Goal: Task Accomplishment & Management: Manage account settings

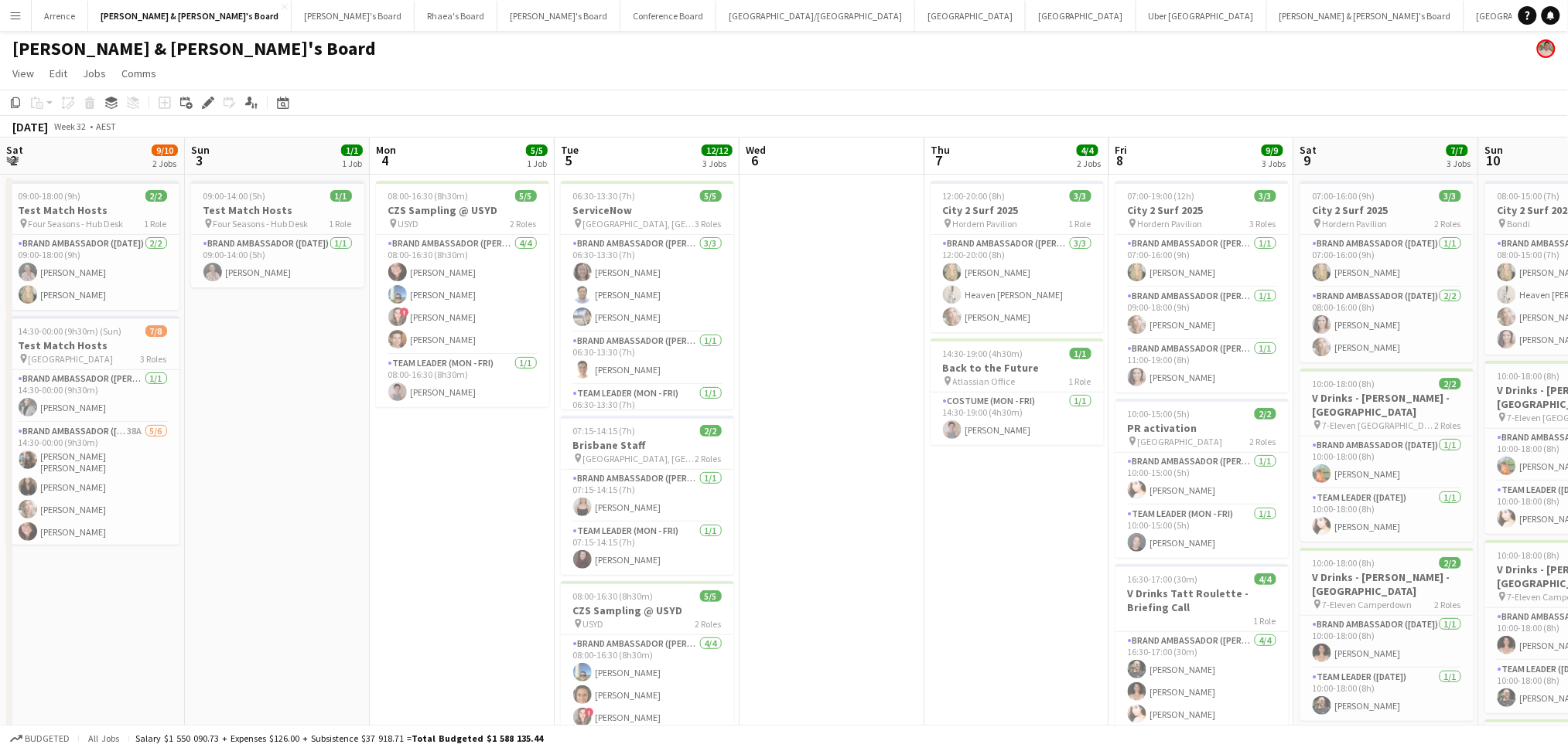
scroll to position [0, 668]
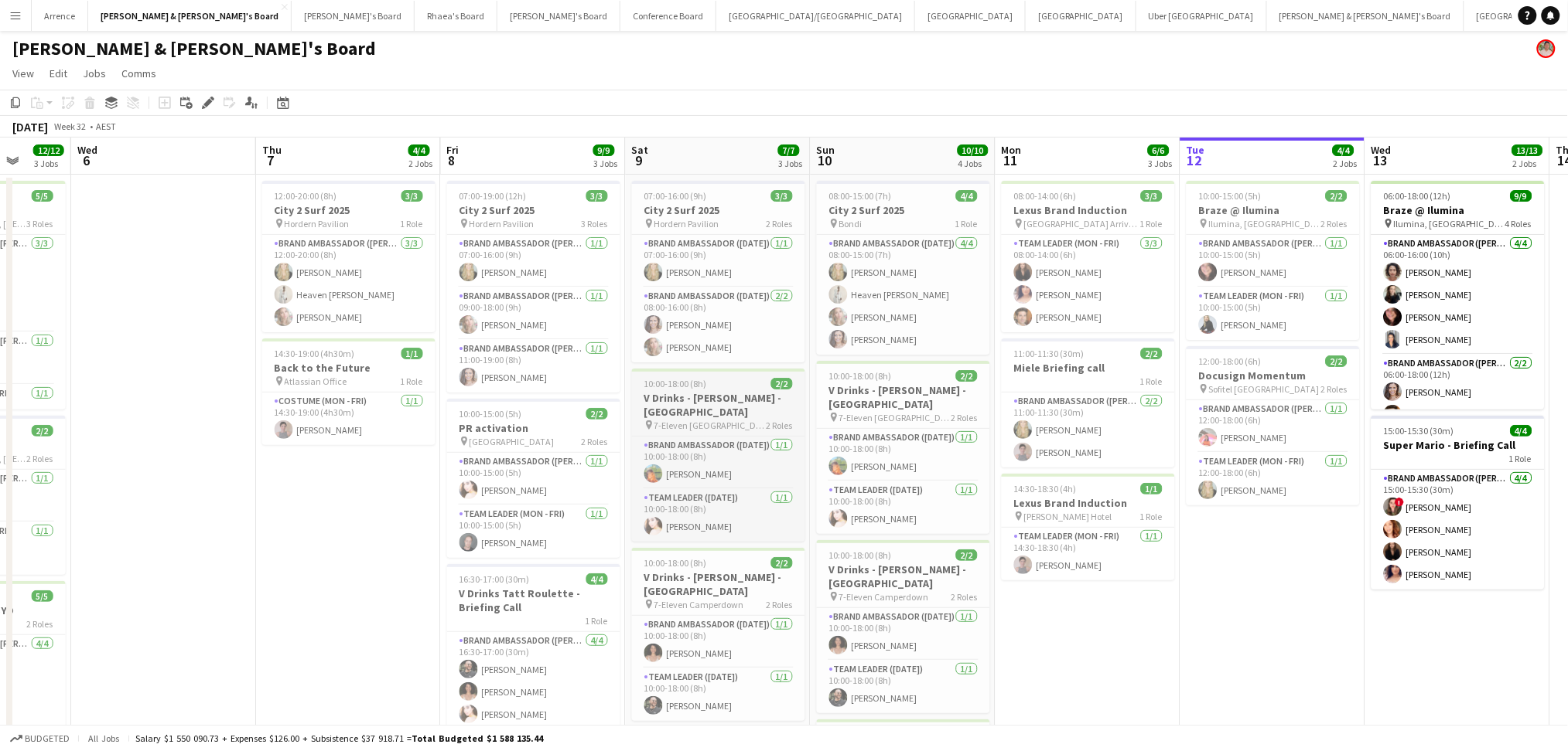
click at [695, 423] on span "7-Eleven [GEOGRAPHIC_DATA]" at bounding box center [710, 425] width 112 height 11
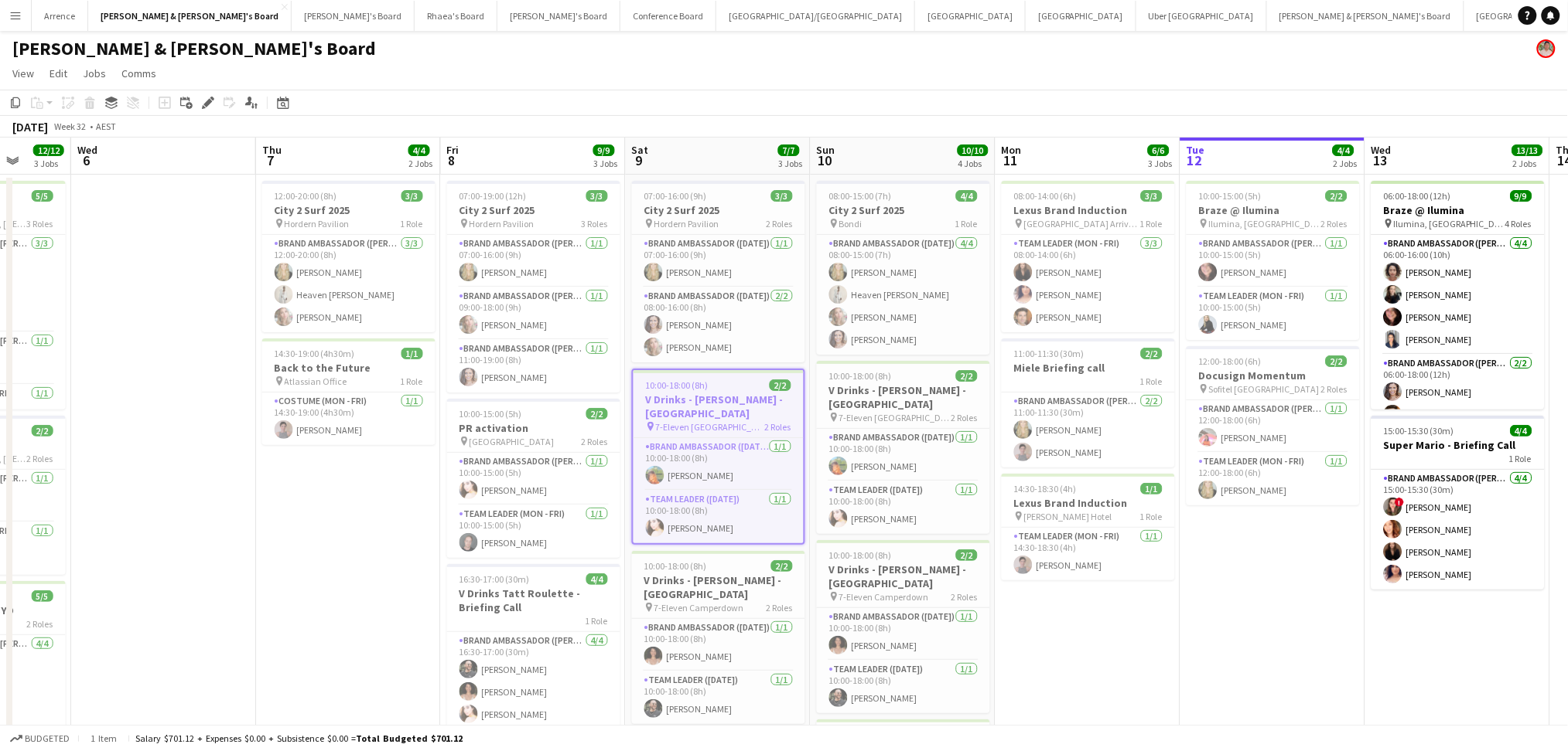
click at [695, 423] on span "7-Eleven [GEOGRAPHIC_DATA]" at bounding box center [711, 427] width 109 height 11
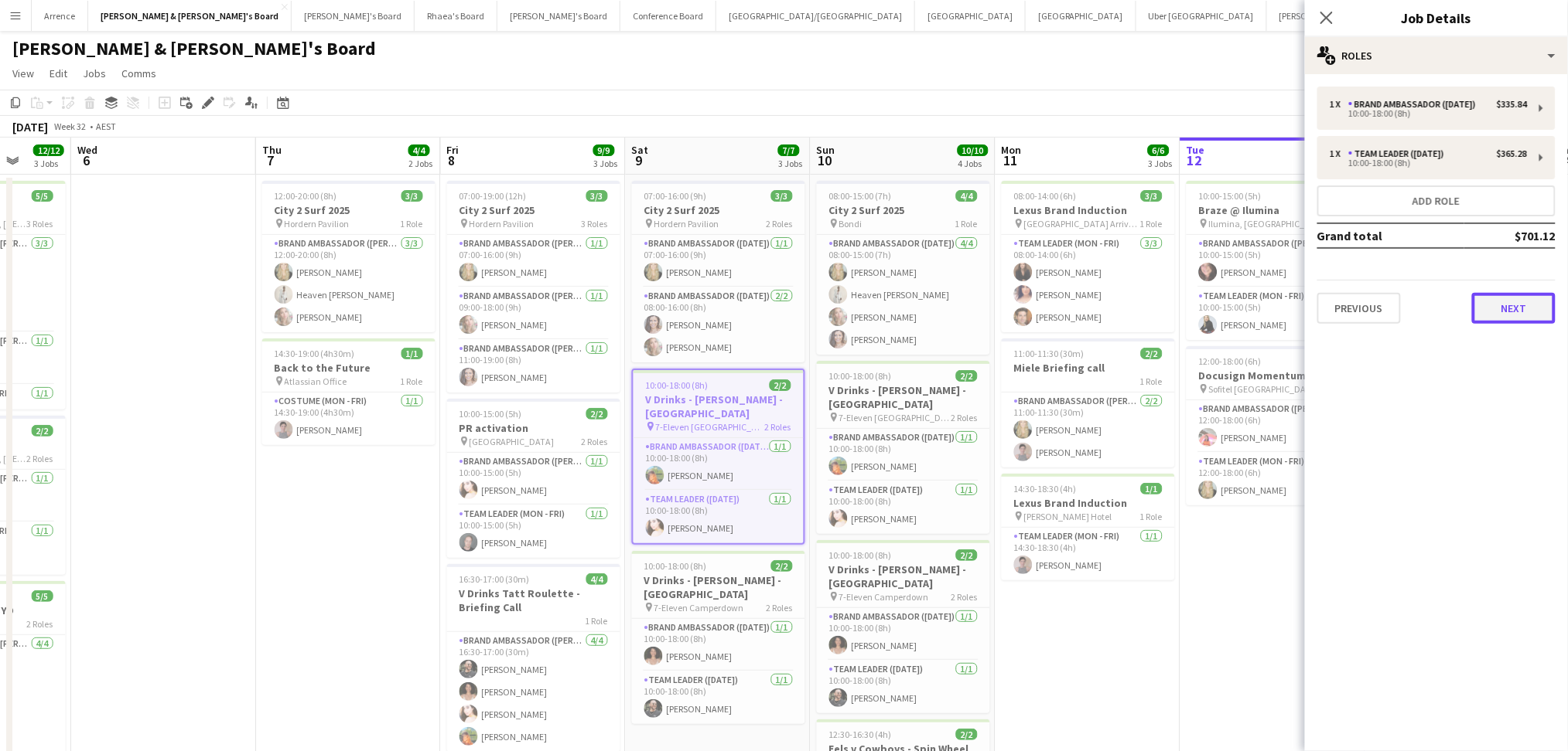
click at [1504, 299] on button "Next" at bounding box center [1513, 308] width 84 height 31
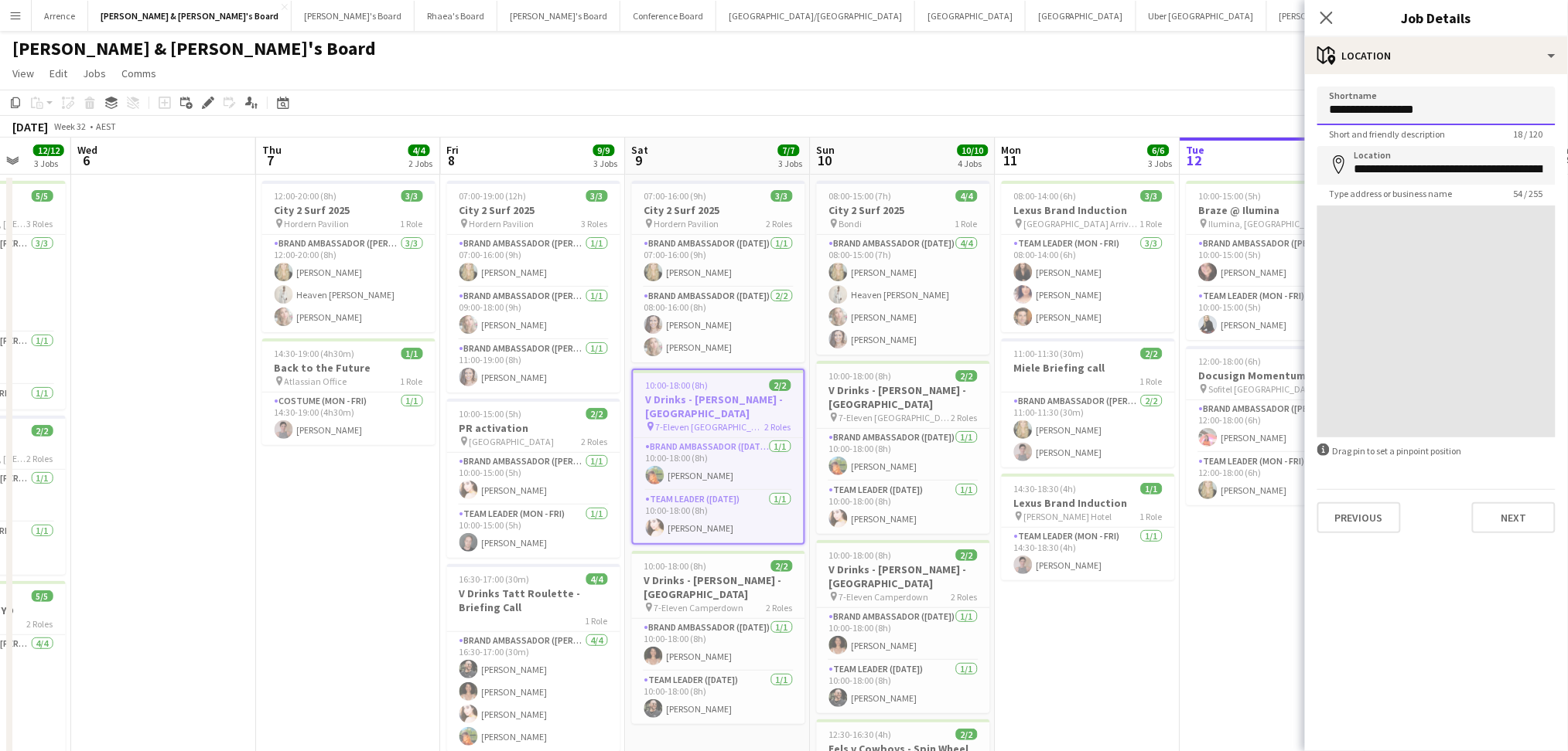
click at [1389, 106] on input "**********" at bounding box center [1437, 106] width 238 height 39
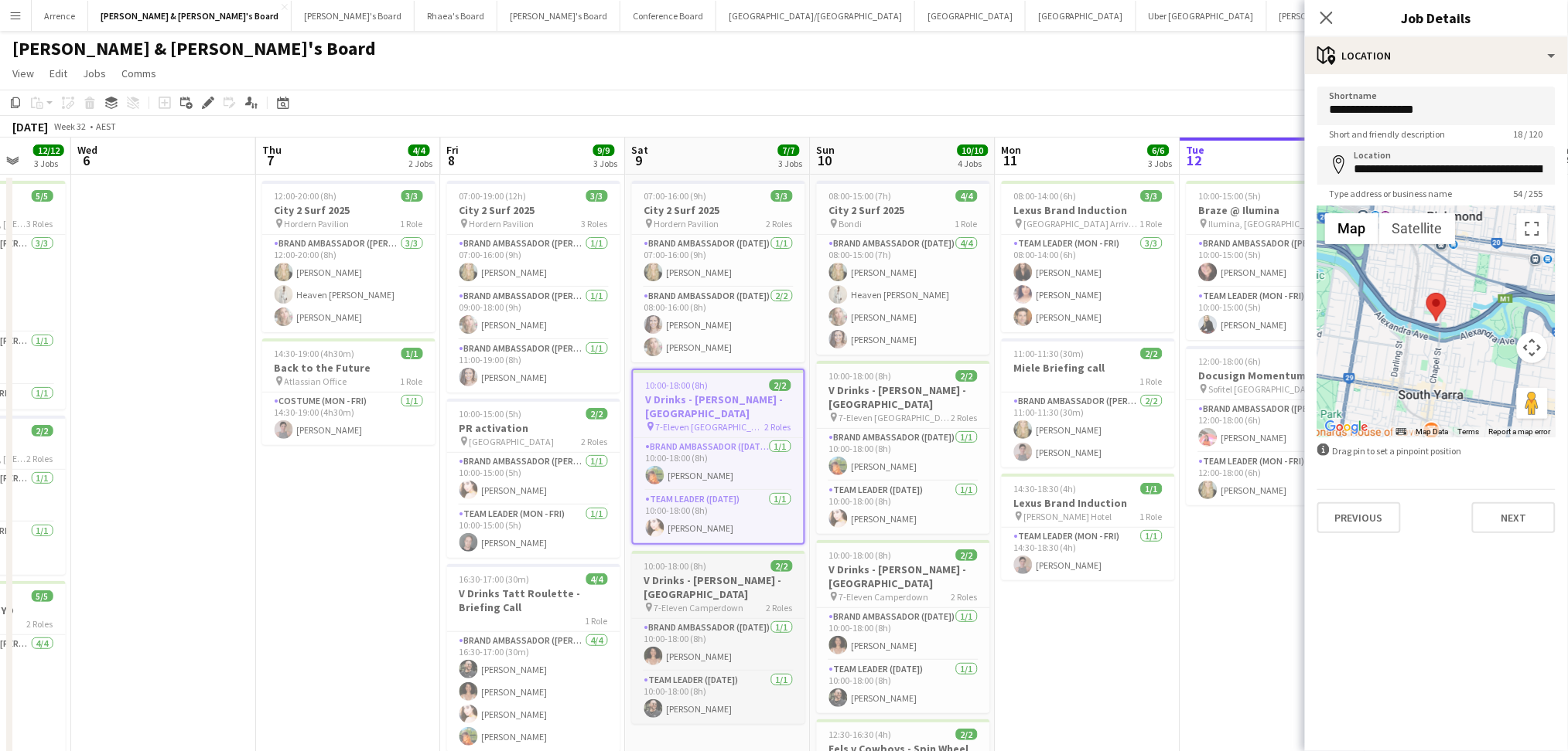
click at [727, 613] on div "pin 7-Eleven Camperdown 2 Roles" at bounding box center [719, 607] width 173 height 12
type input "**********"
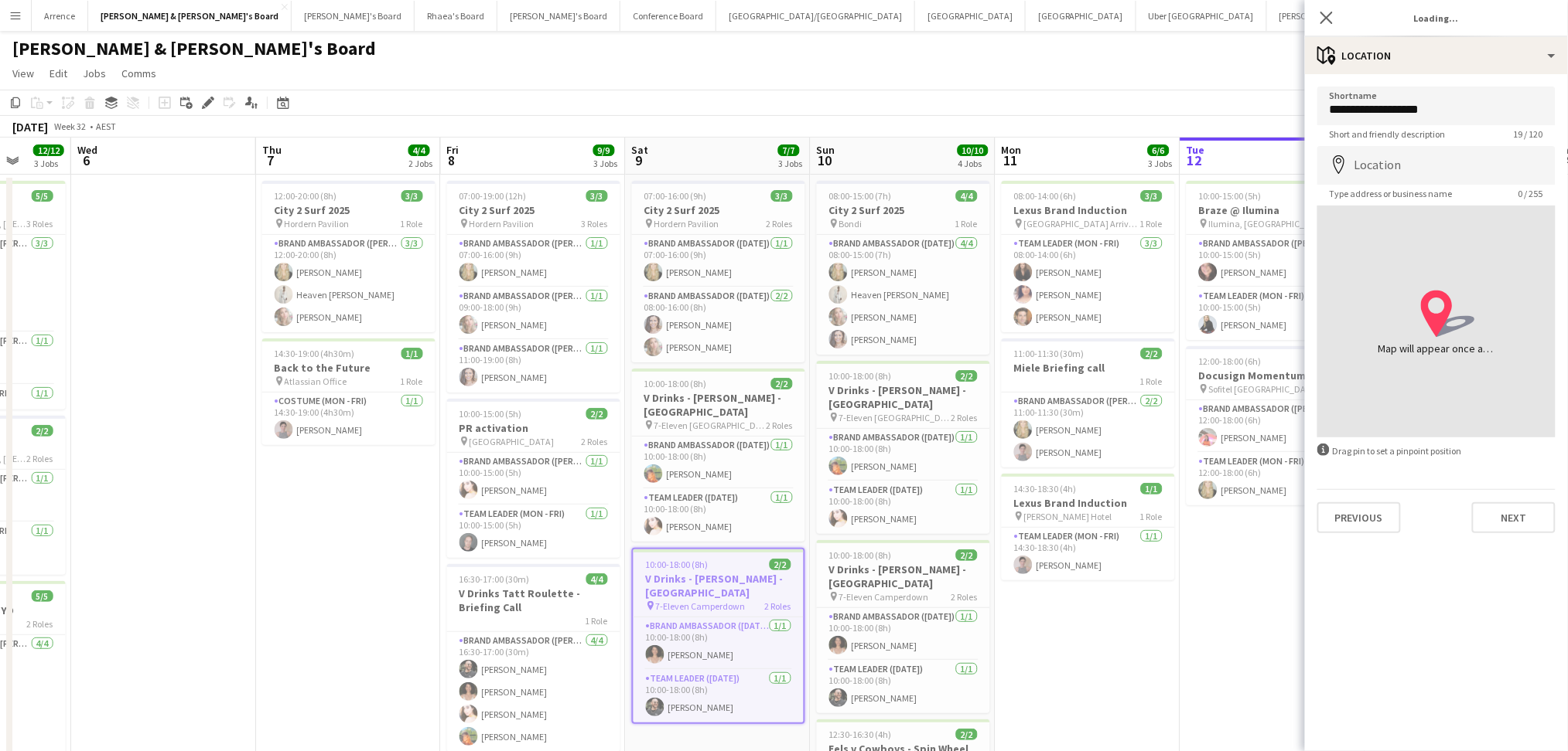
type input "**********"
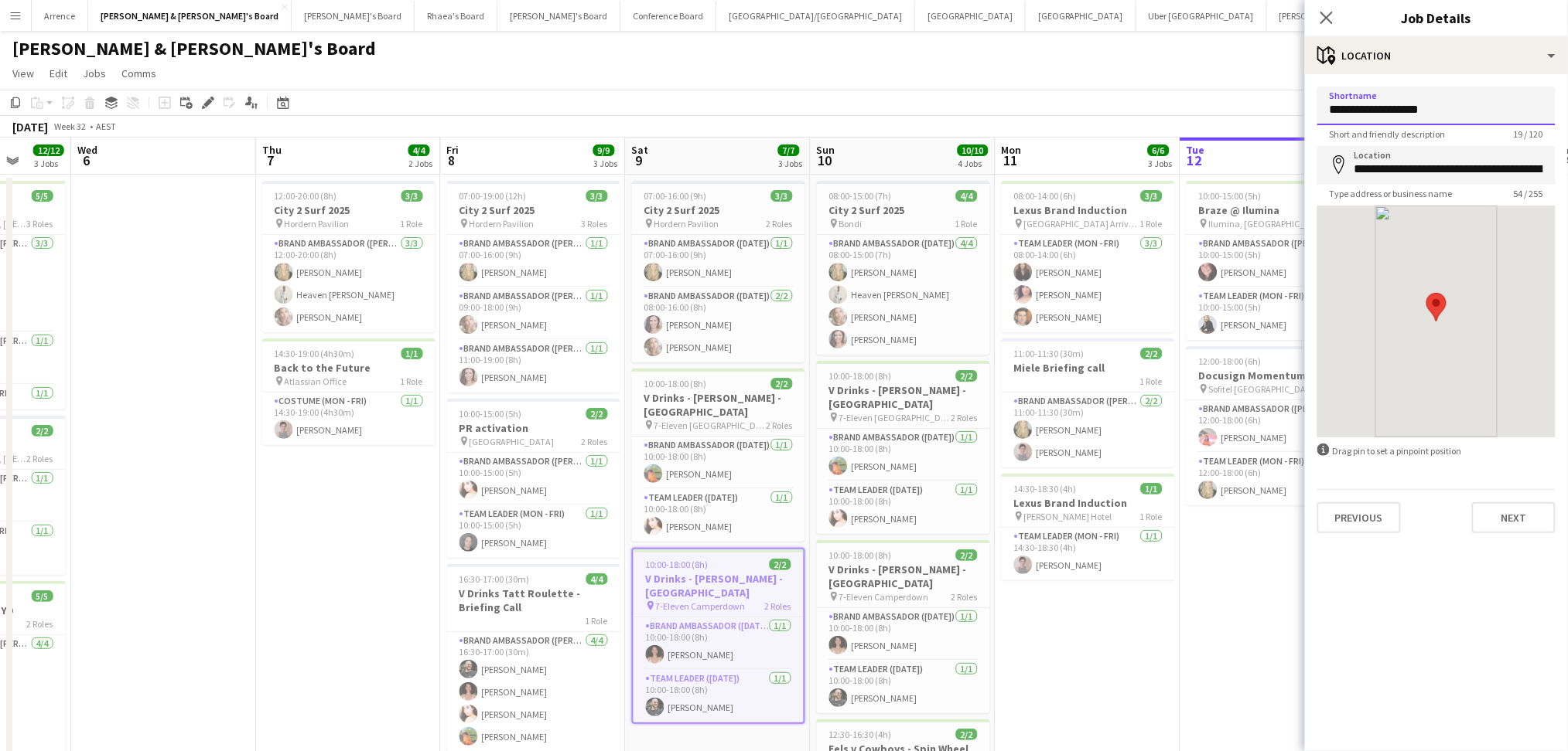
click at [1452, 117] on input "**********" at bounding box center [1437, 106] width 238 height 39
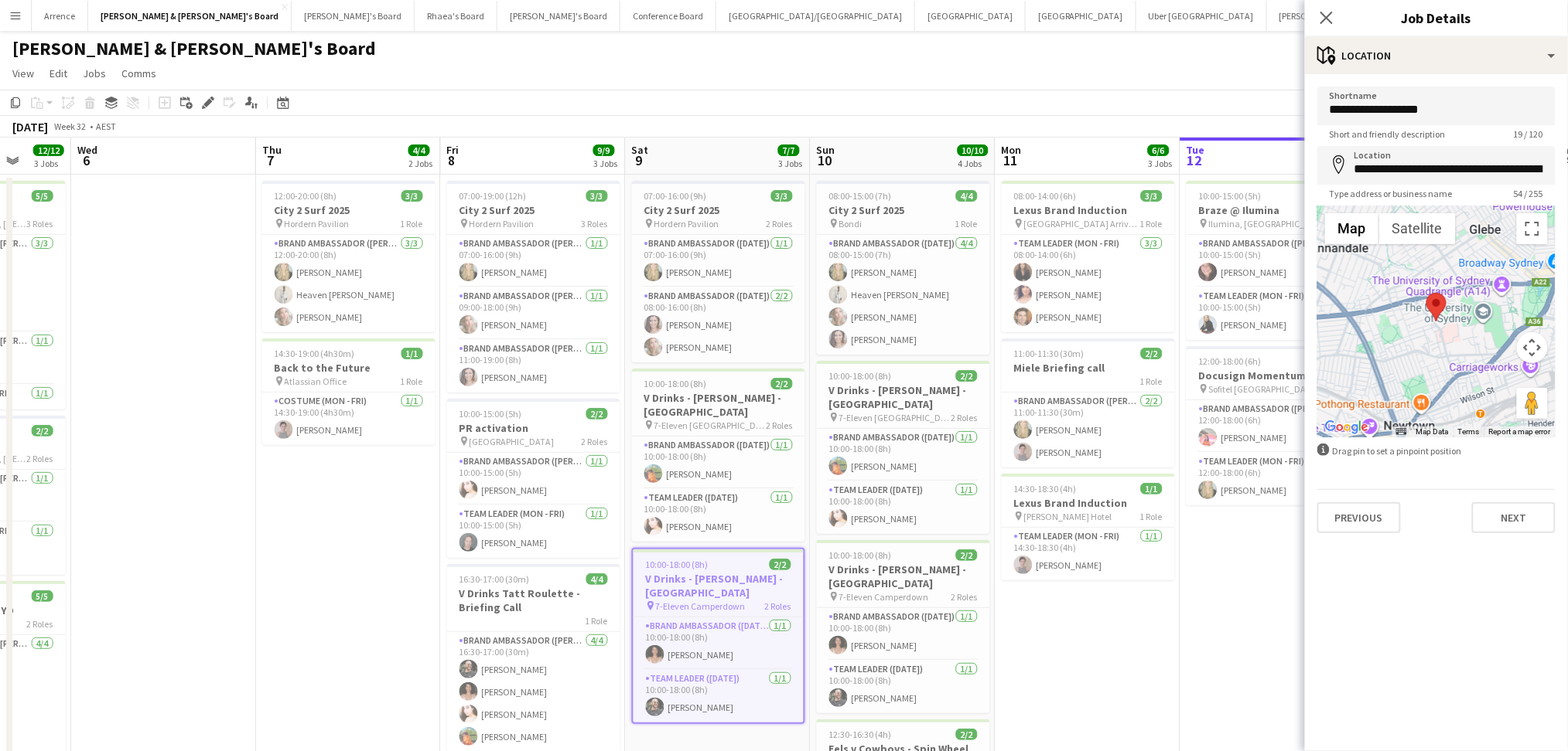
click at [734, 579] on h3 "V Drinks - [PERSON_NAME] - [GEOGRAPHIC_DATA]" at bounding box center [718, 586] width 170 height 28
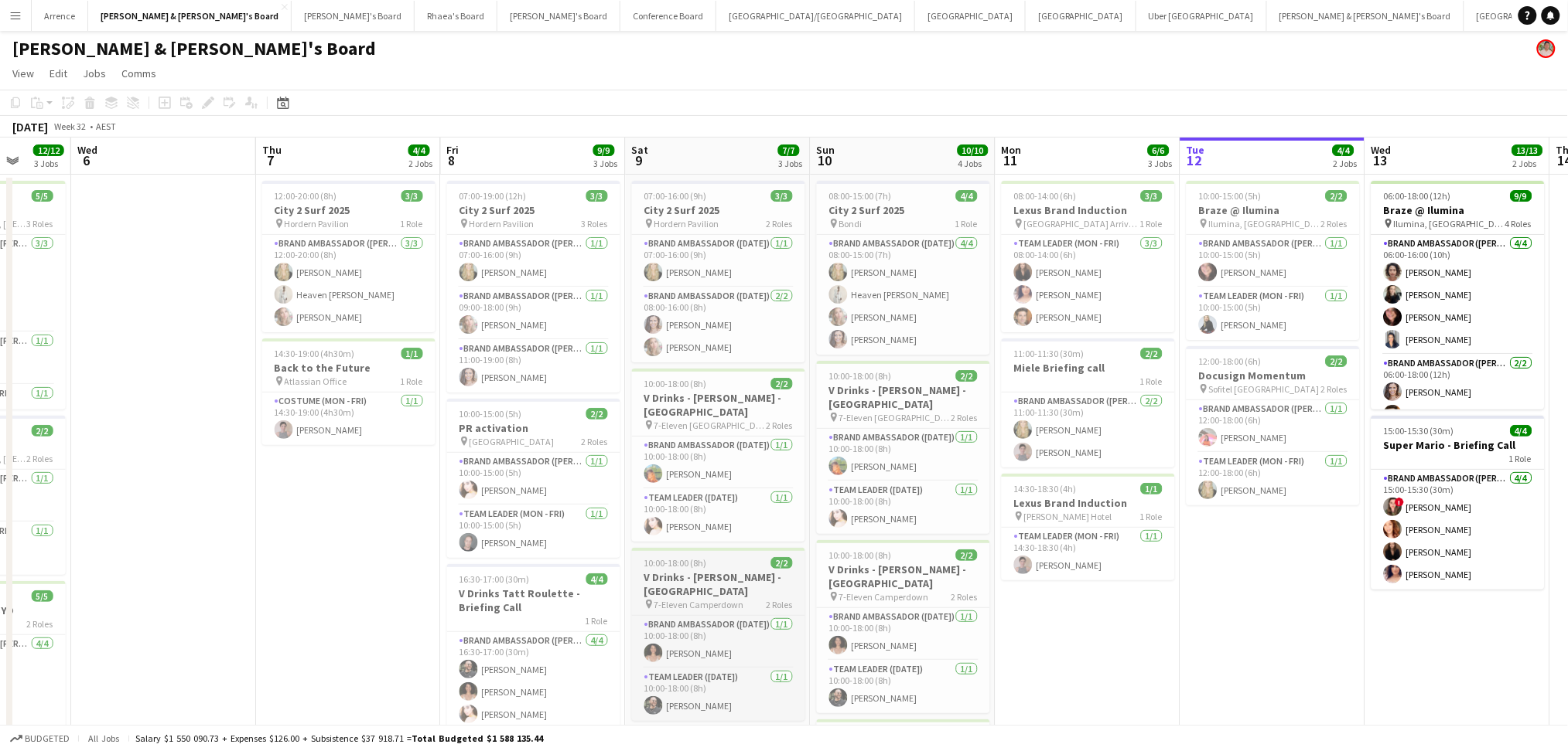
click at [714, 587] on h3 "V Drinks - [PERSON_NAME] - [GEOGRAPHIC_DATA]" at bounding box center [719, 584] width 173 height 28
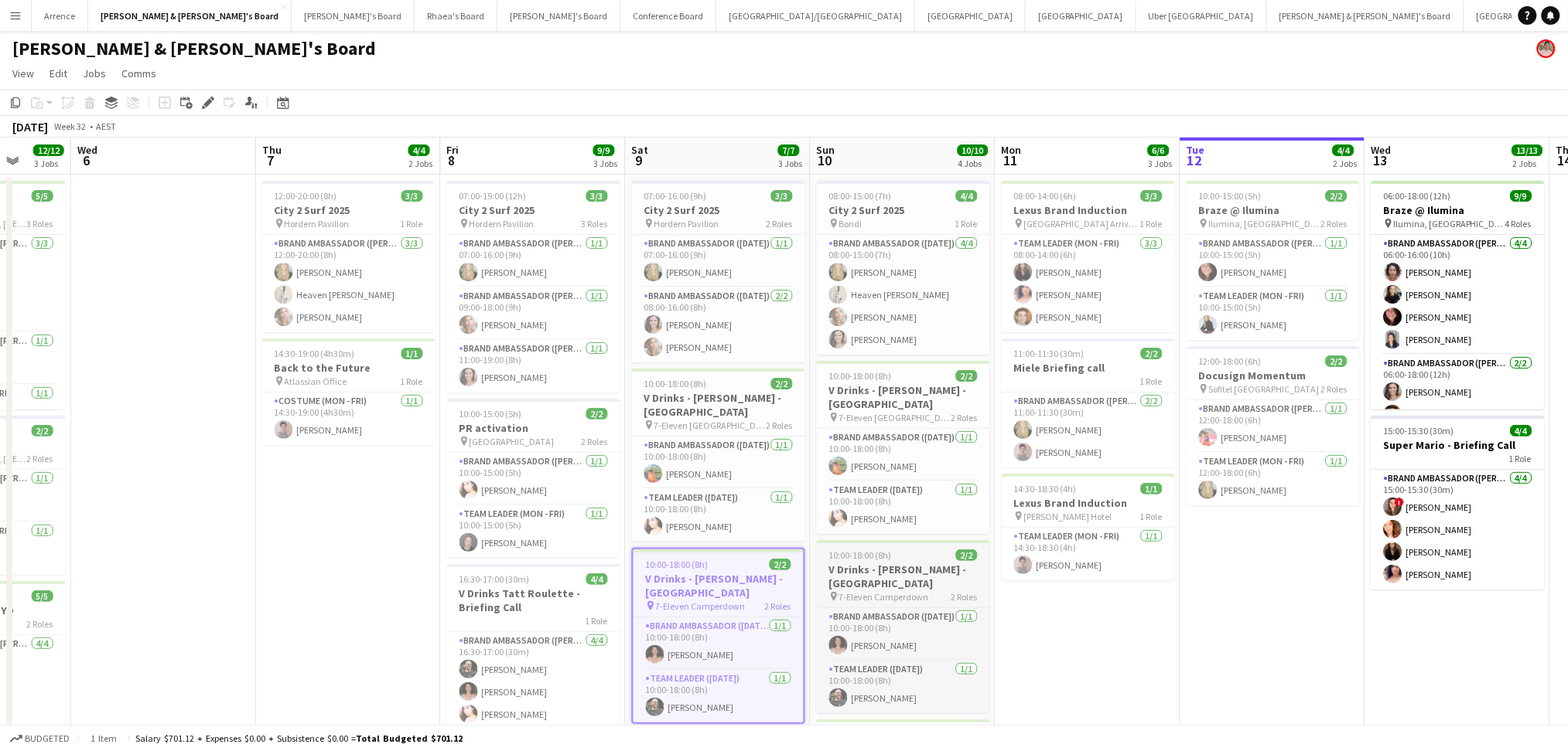
click at [855, 575] on h3 "V Drinks - [PERSON_NAME] - [GEOGRAPHIC_DATA]" at bounding box center [903, 576] width 173 height 28
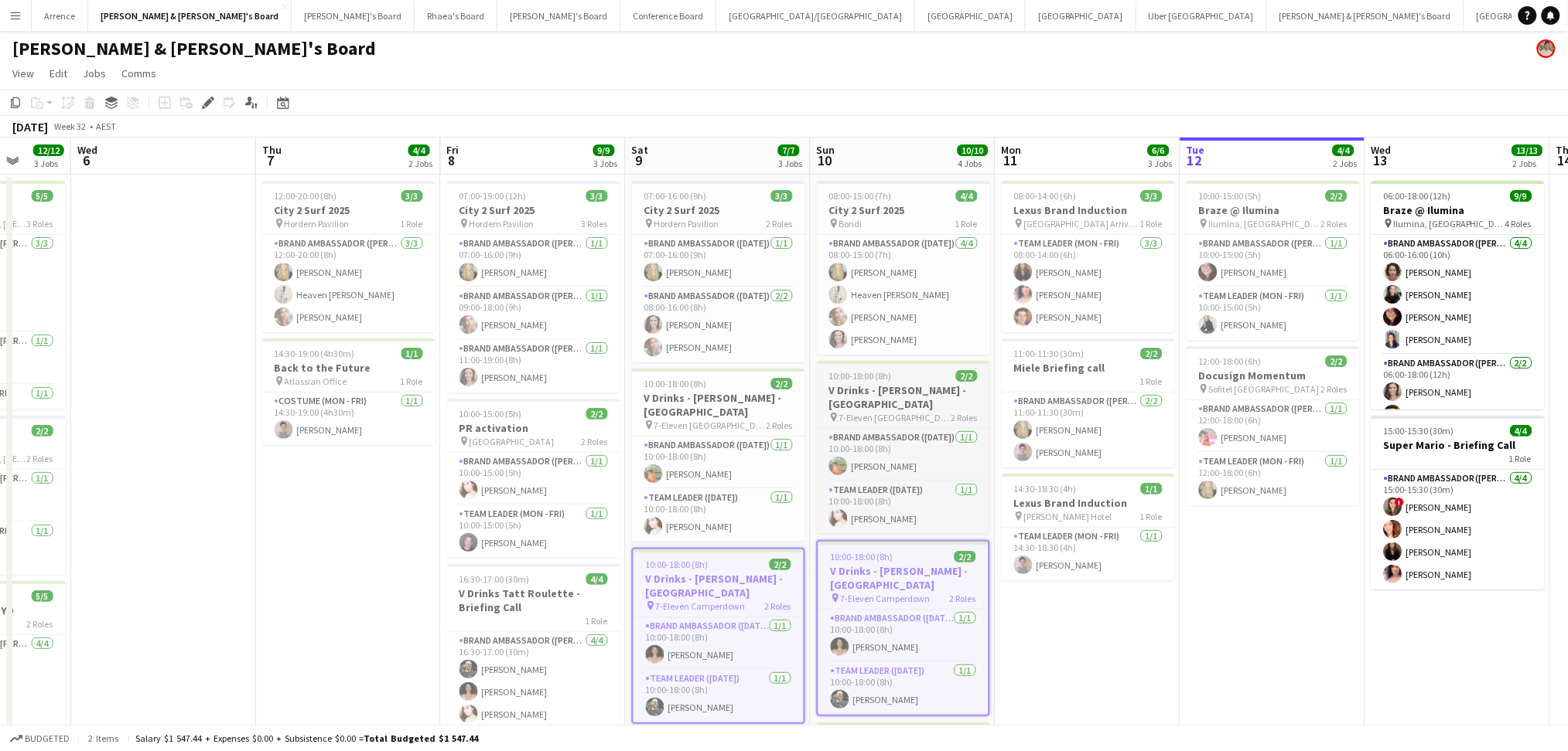
click at [898, 390] on h3 "V Drinks - [PERSON_NAME] - [GEOGRAPHIC_DATA]" at bounding box center [903, 398] width 173 height 28
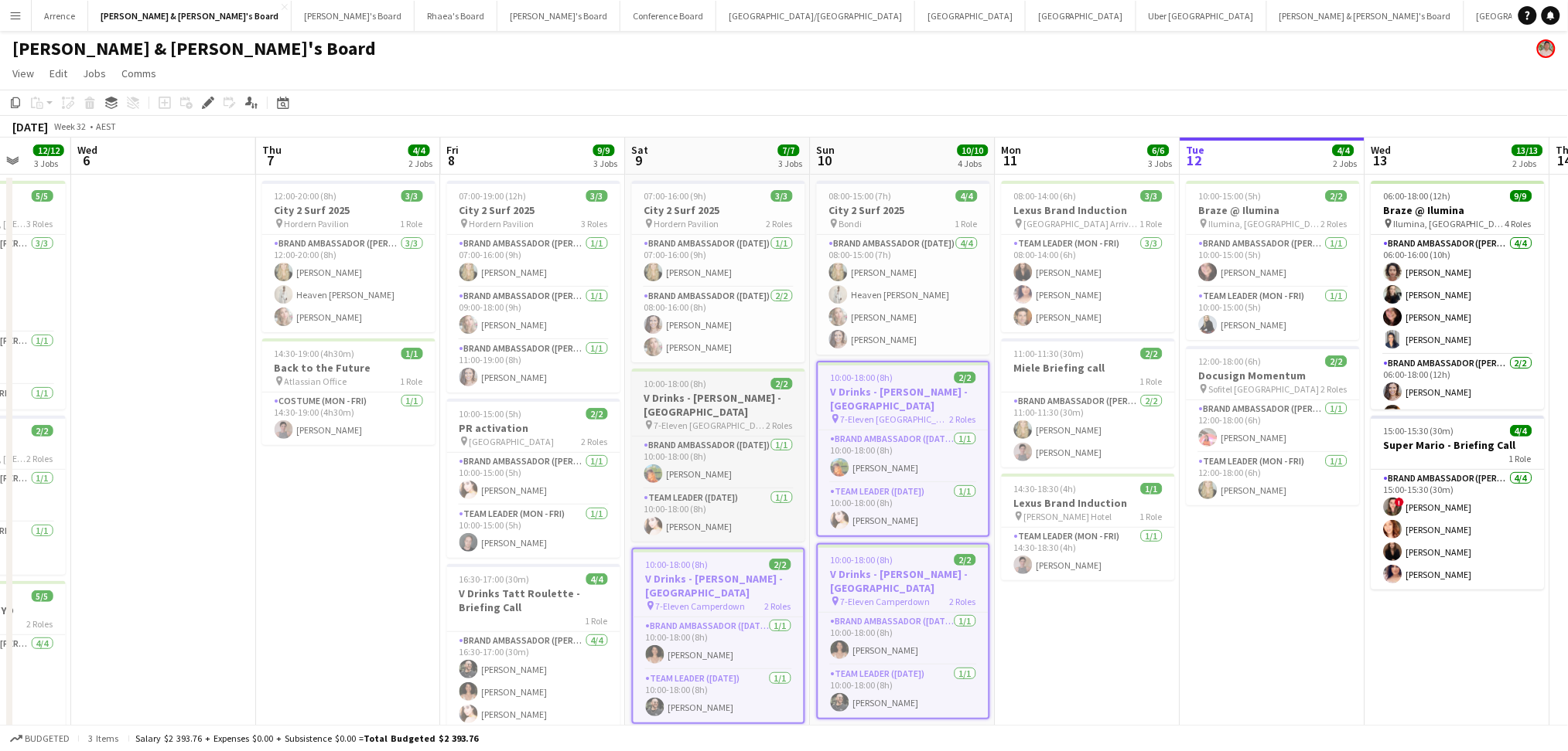
click at [733, 423] on div "pin 7-Eleven Melbourne 2 Roles" at bounding box center [719, 425] width 173 height 12
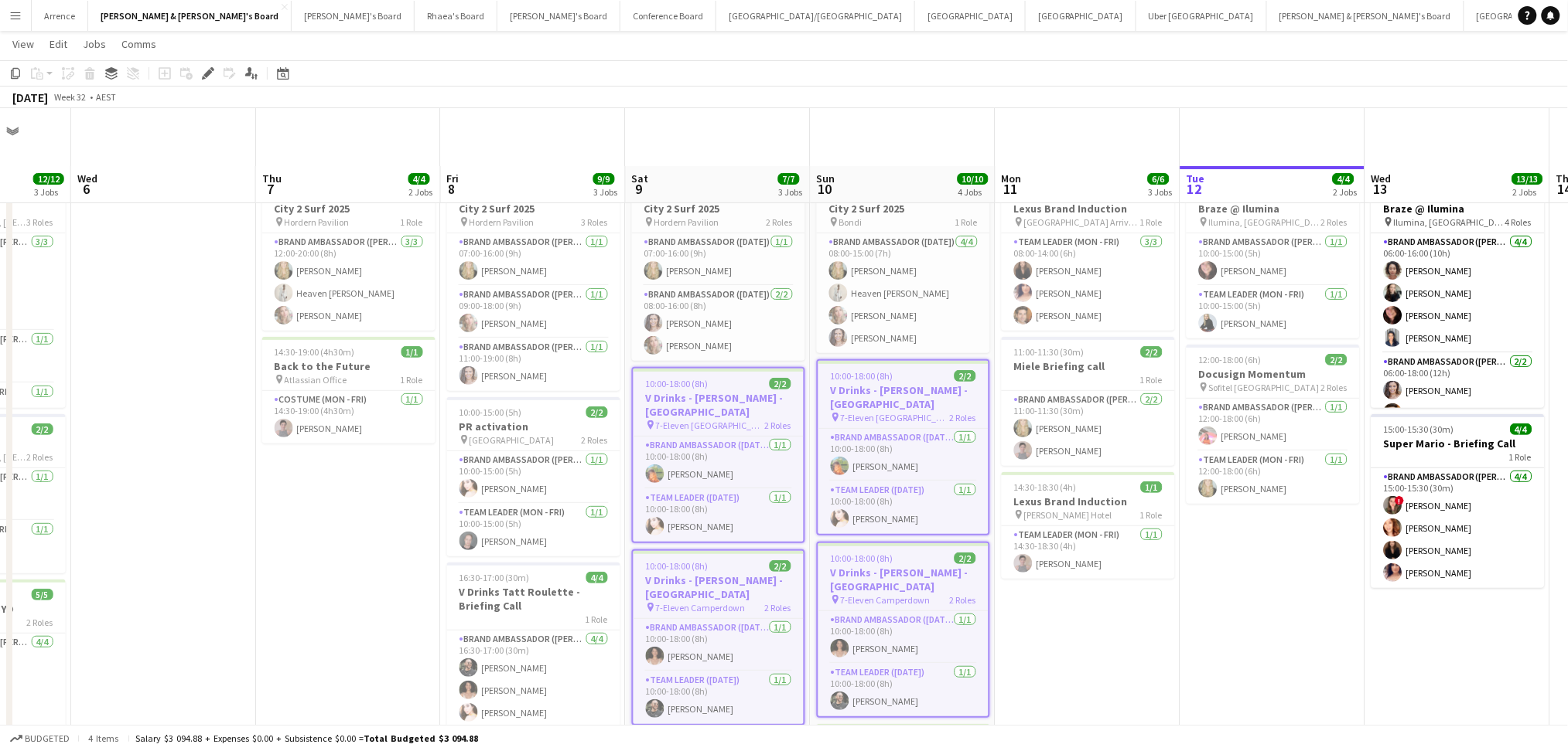
scroll to position [103, 0]
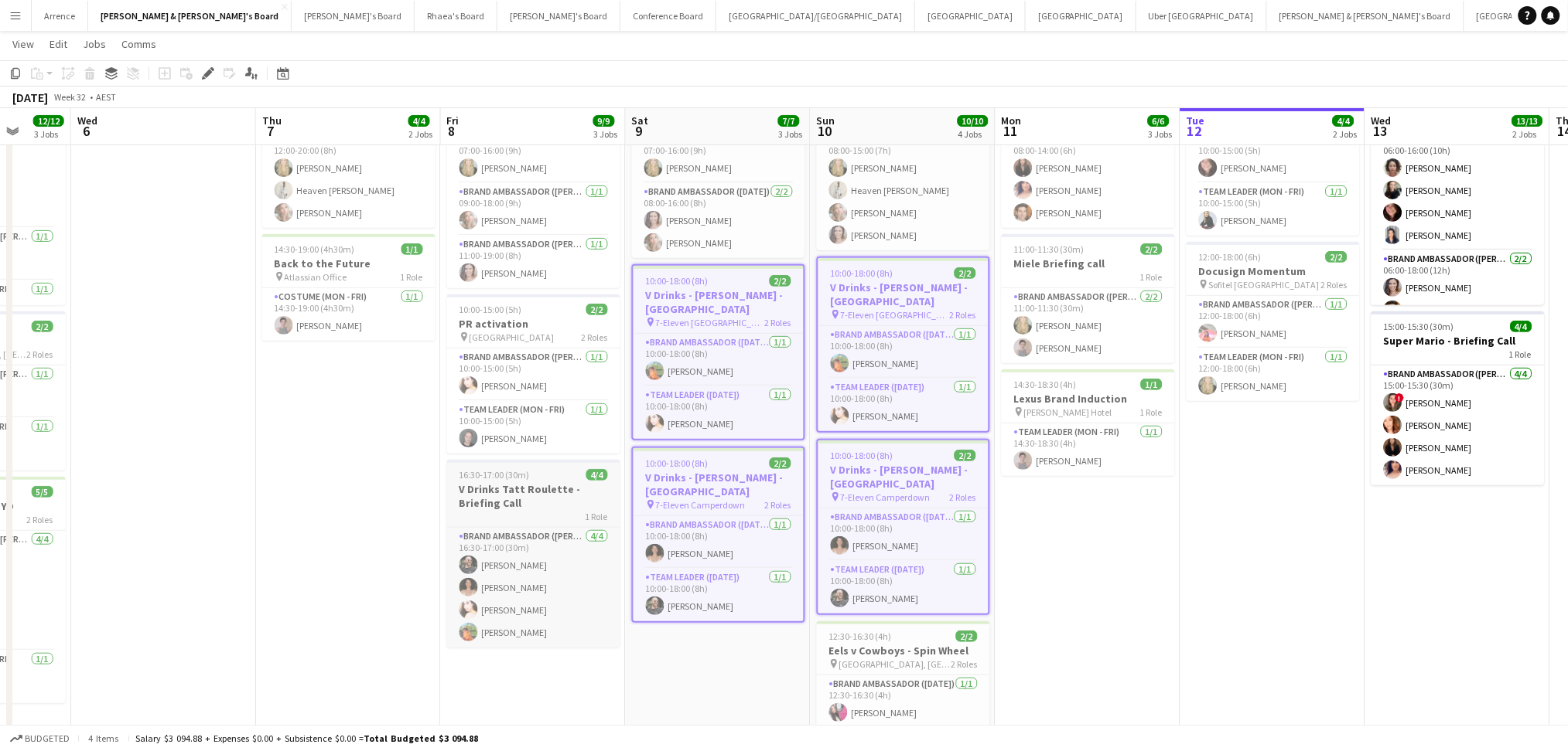
click at [489, 501] on h3 "V Drinks Tatt Roulette - Briefing Call" at bounding box center [534, 496] width 173 height 28
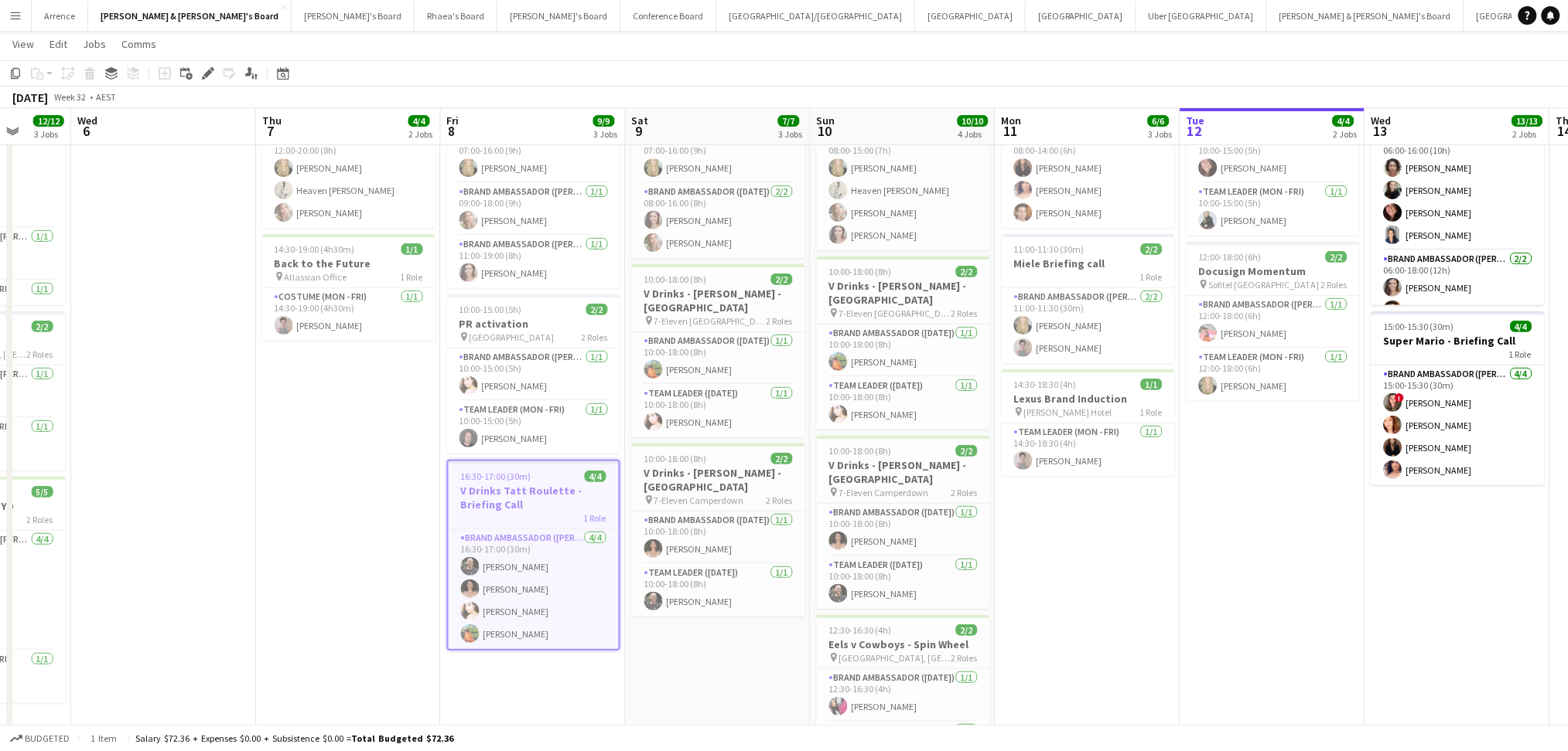
click at [317, 483] on app-date-cell "12:00-20:00 (8h) 3/3 City 2 Surf 2025 pin Hordern Pavilion 1 Role Brand Ambassa…" at bounding box center [348, 447] width 185 height 754
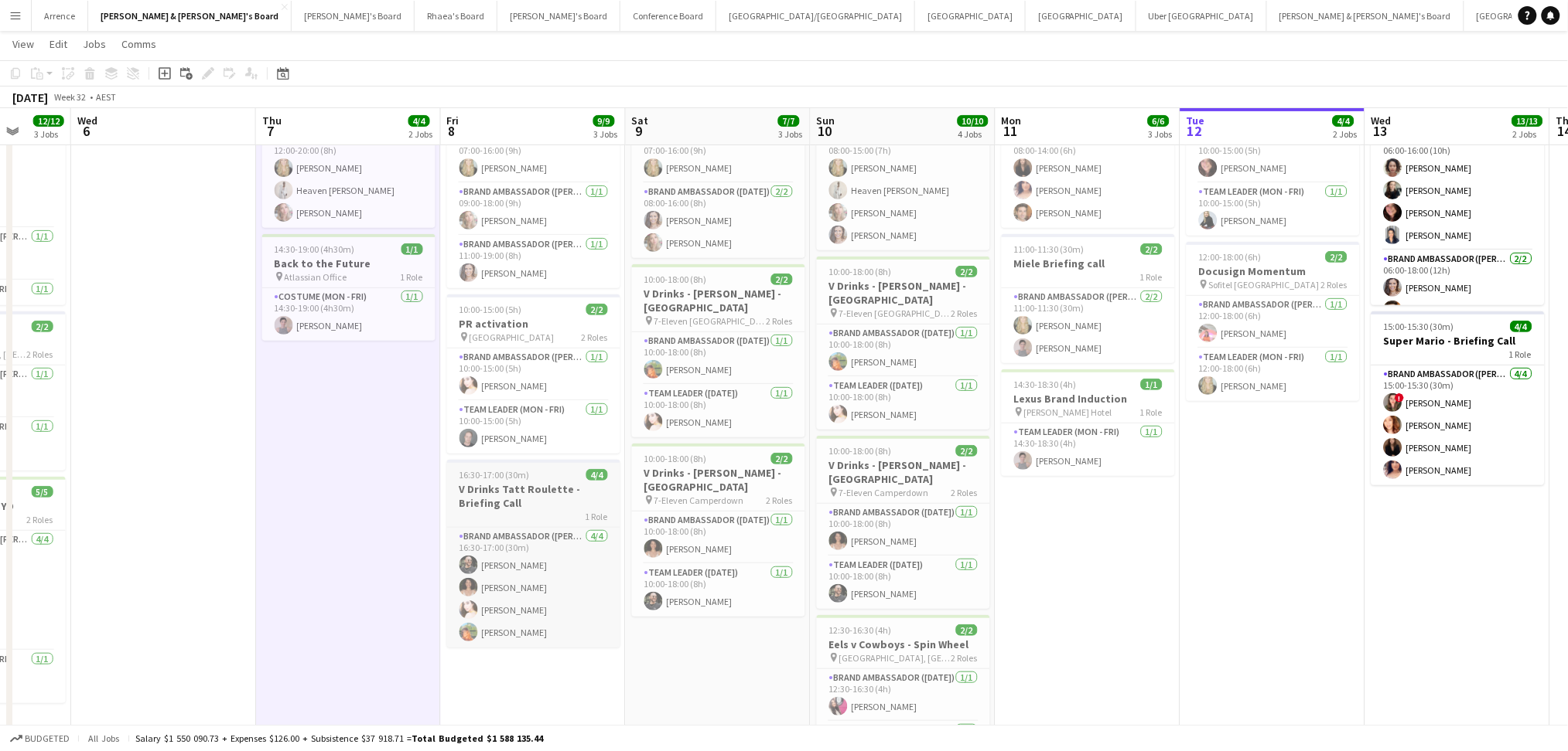
click at [490, 507] on h3 "V Drinks Tatt Roulette - Briefing Call" at bounding box center [534, 496] width 173 height 28
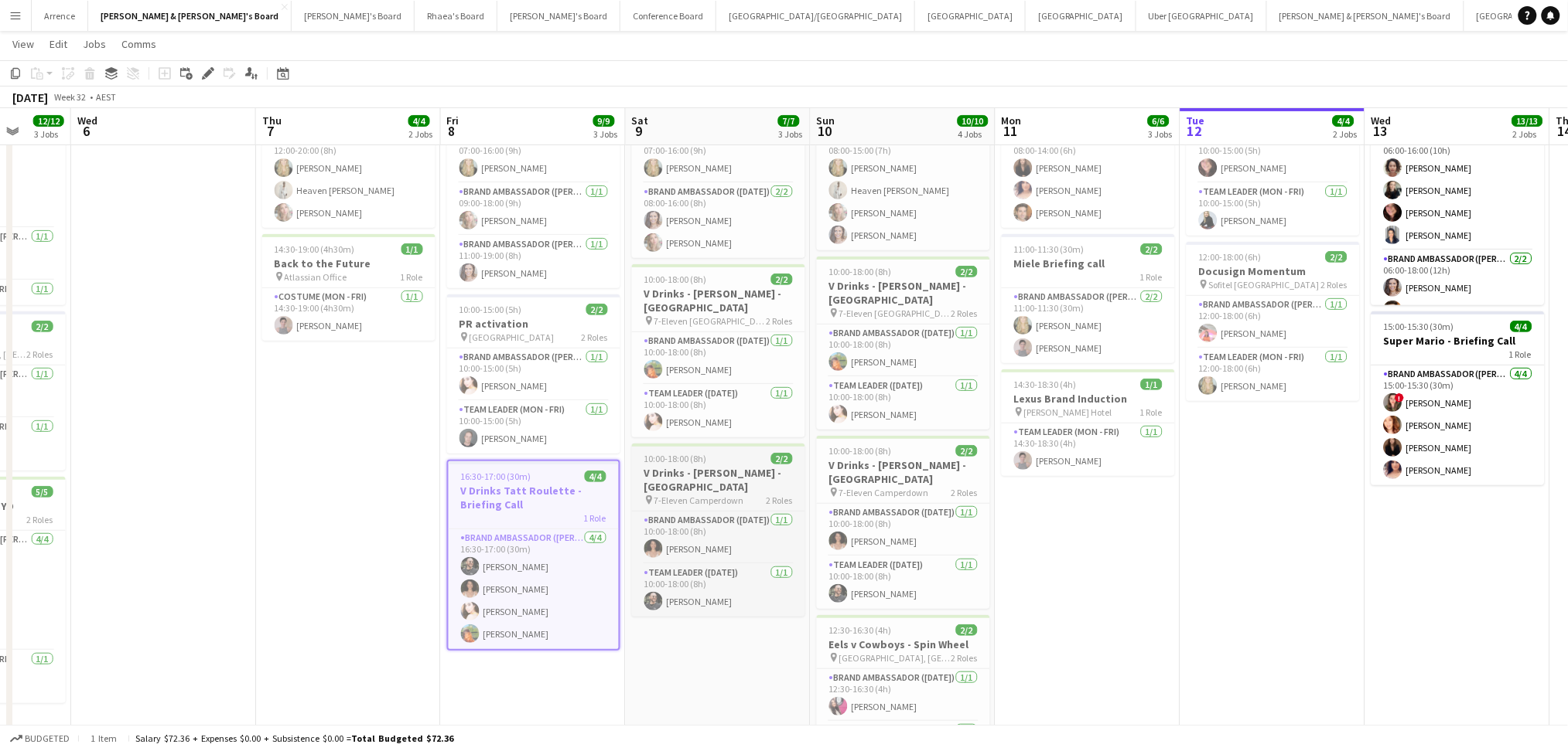
click at [718, 481] on h3 "V Drinks - [PERSON_NAME] - [GEOGRAPHIC_DATA]" at bounding box center [719, 480] width 173 height 28
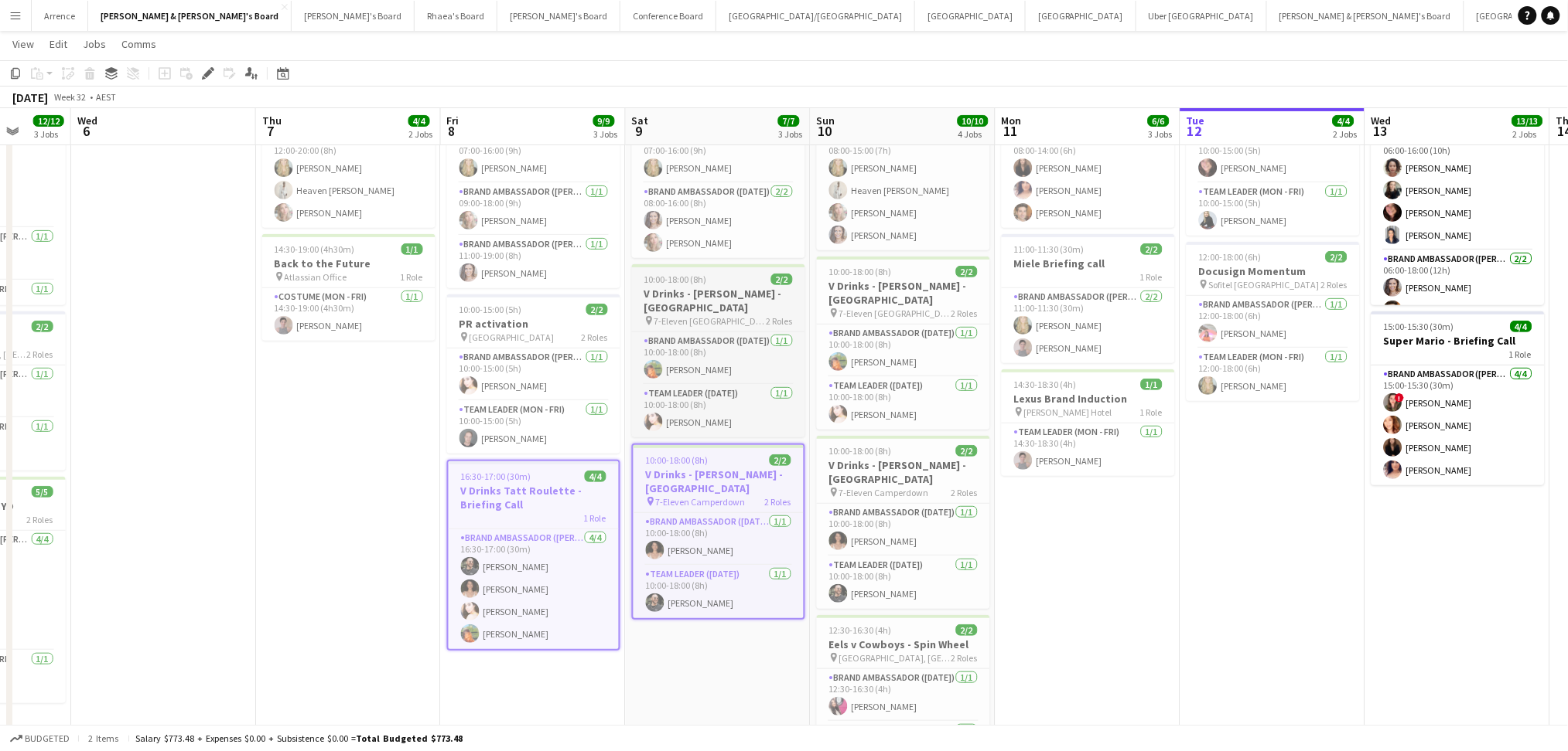
click at [748, 315] on div "pin 7-Eleven Melbourne 2 Roles" at bounding box center [719, 321] width 173 height 12
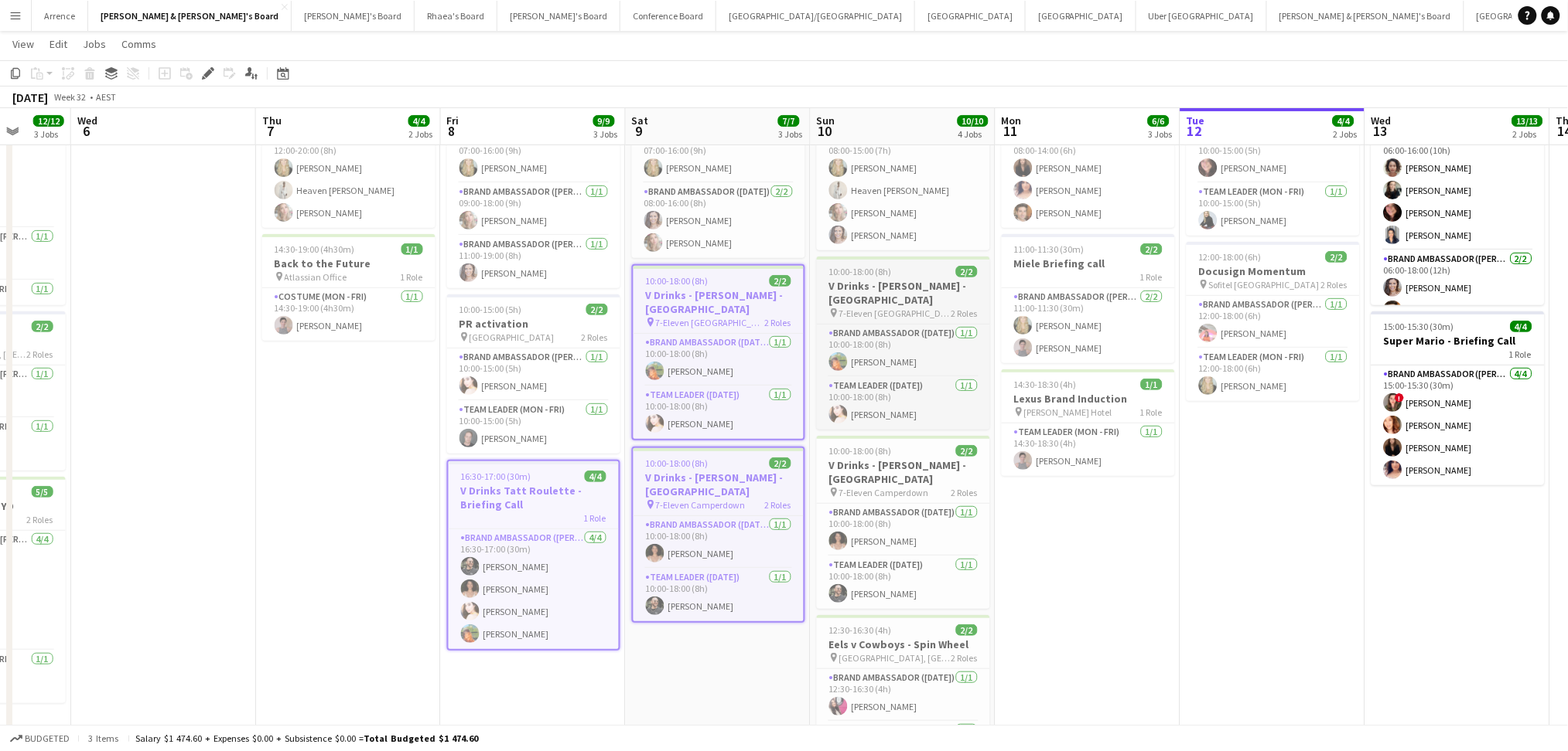
scroll to position [0, 667]
click at [868, 291] on h3 "V Drinks - [PERSON_NAME] - [GEOGRAPHIC_DATA]" at bounding box center [905, 294] width 173 height 28
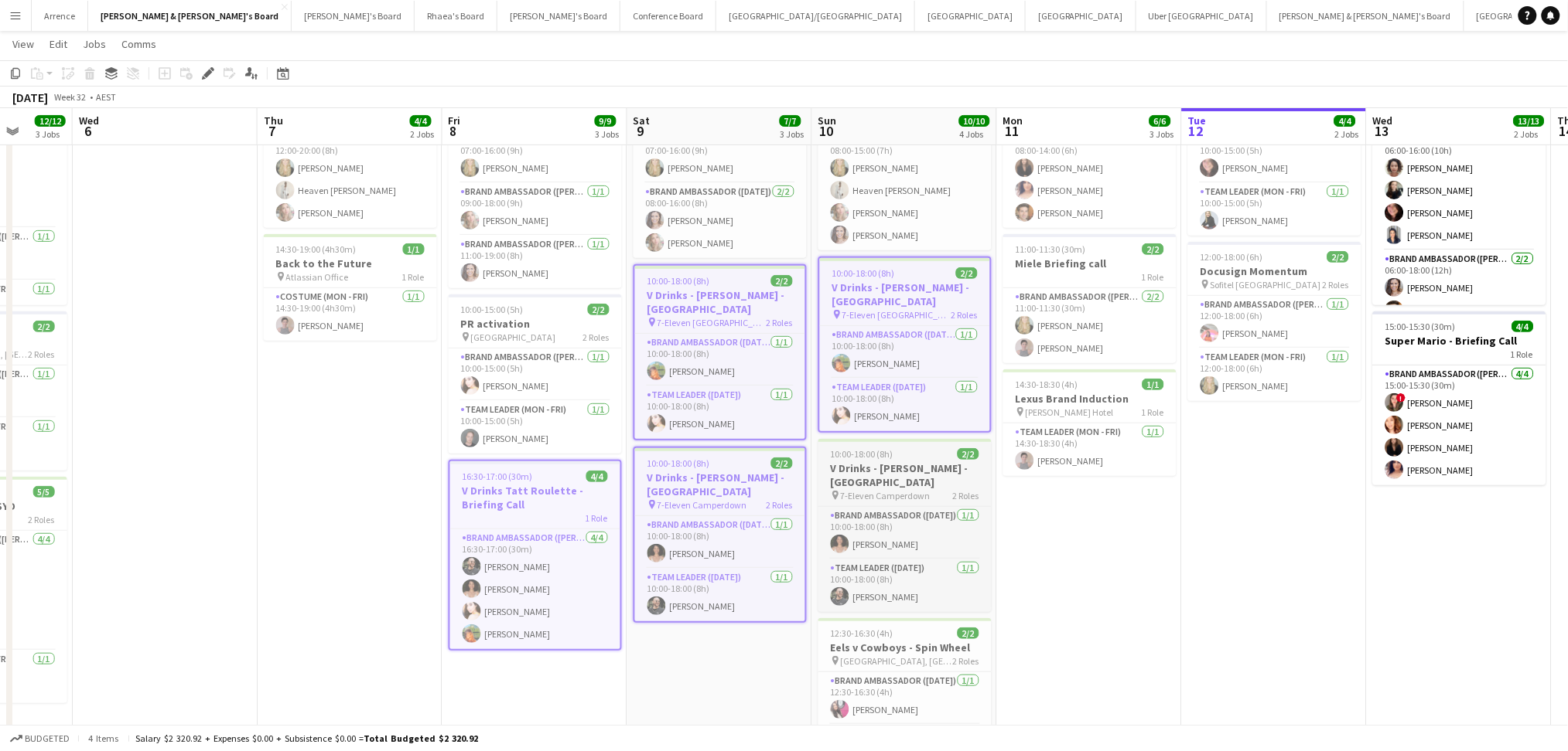
click at [898, 465] on h3 "V Drinks - [PERSON_NAME] - [GEOGRAPHIC_DATA]" at bounding box center [905, 476] width 173 height 28
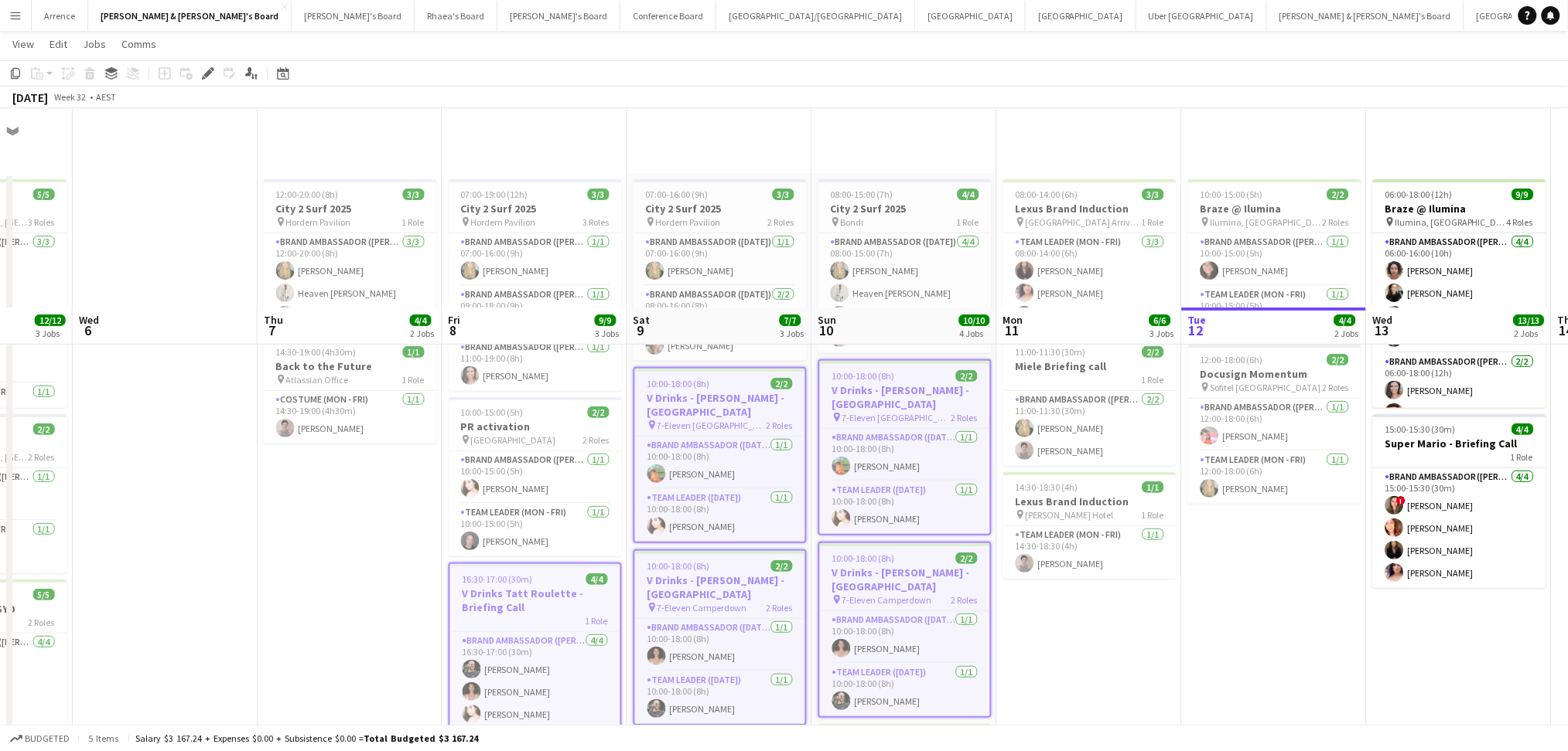
scroll to position [199, 0]
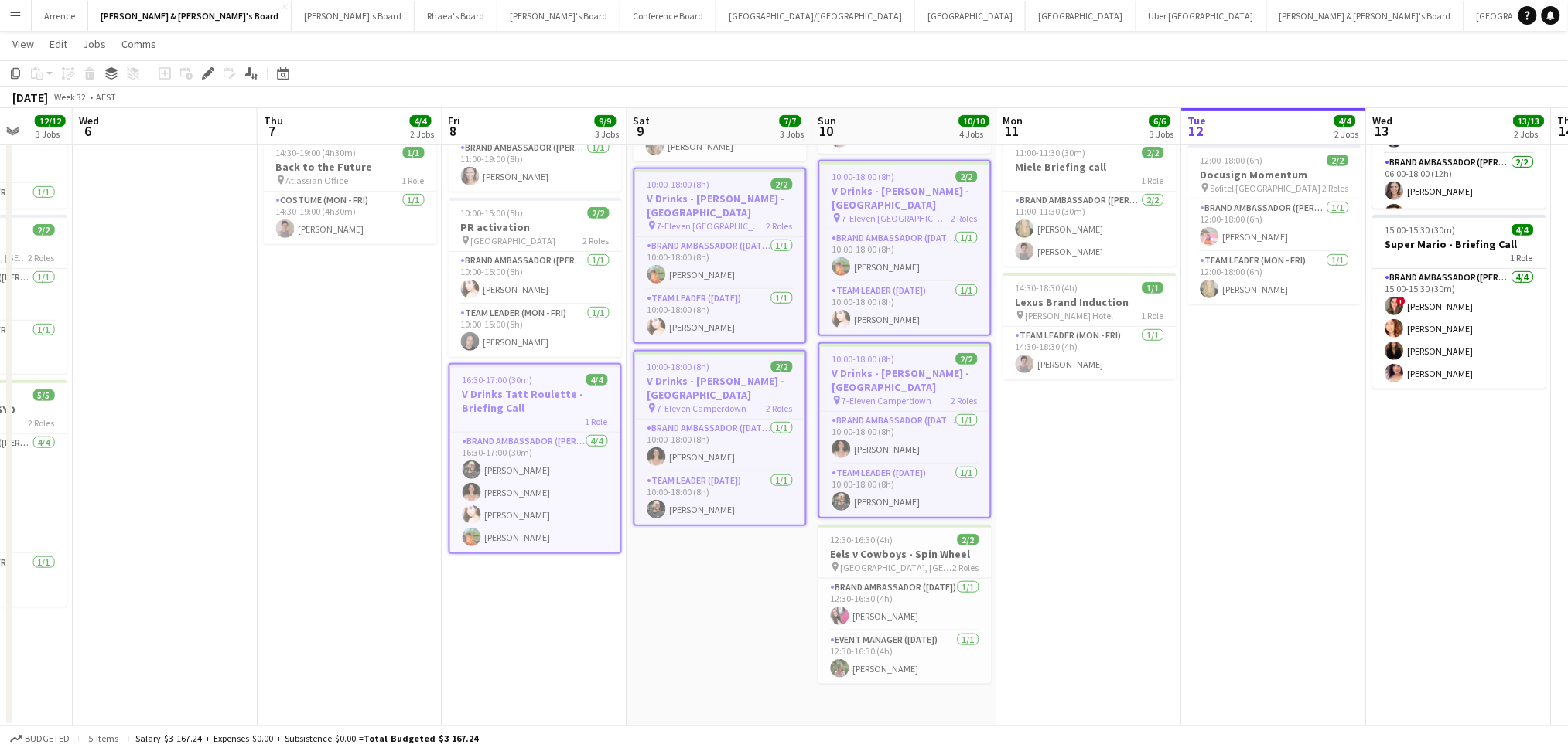
click at [1049, 588] on app-date-cell "08:00-14:00 (6h) 3/3 Lexus Brand Induction pin Sydney Airport Arrivals 1 Role T…" at bounding box center [1089, 350] width 185 height 754
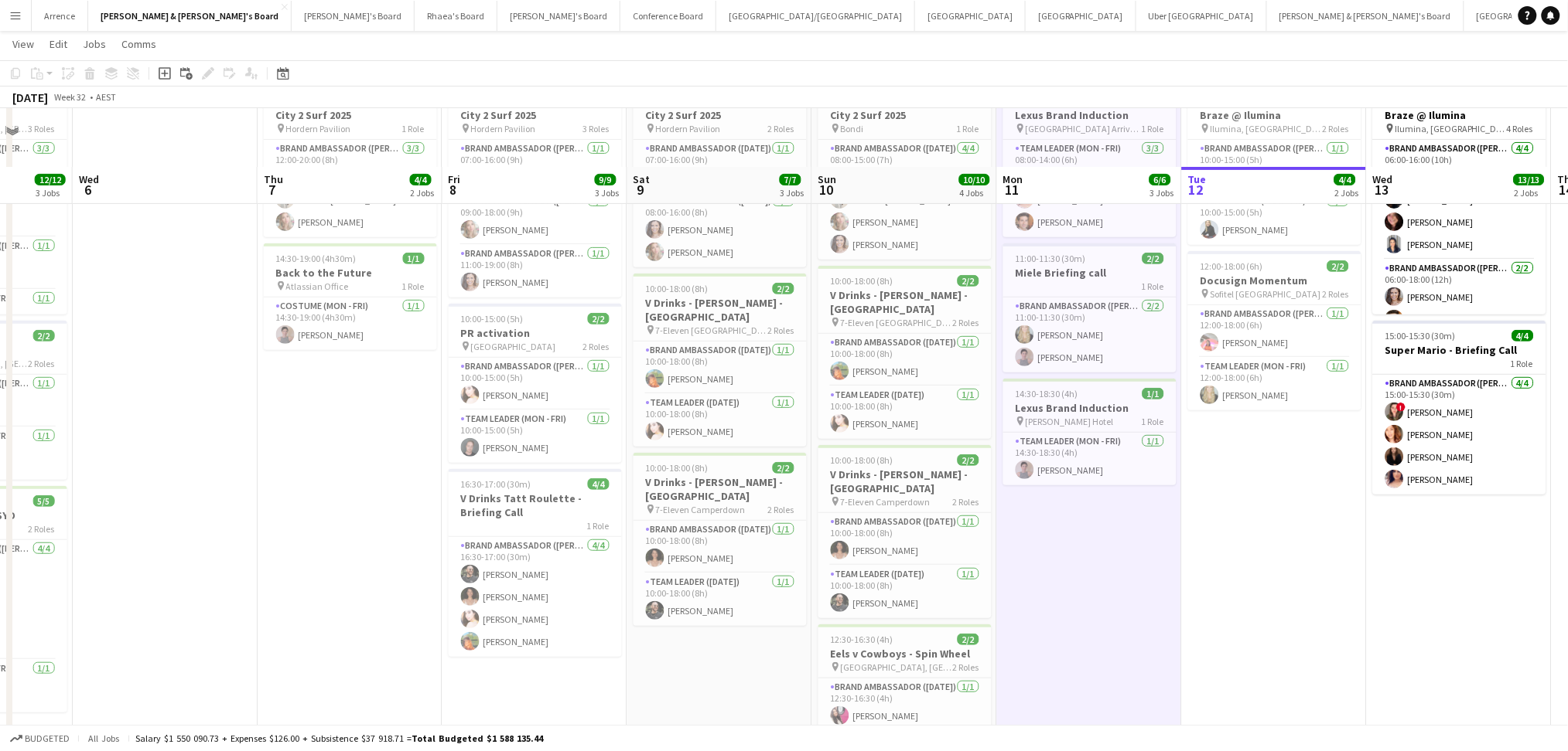
scroll to position [201, 0]
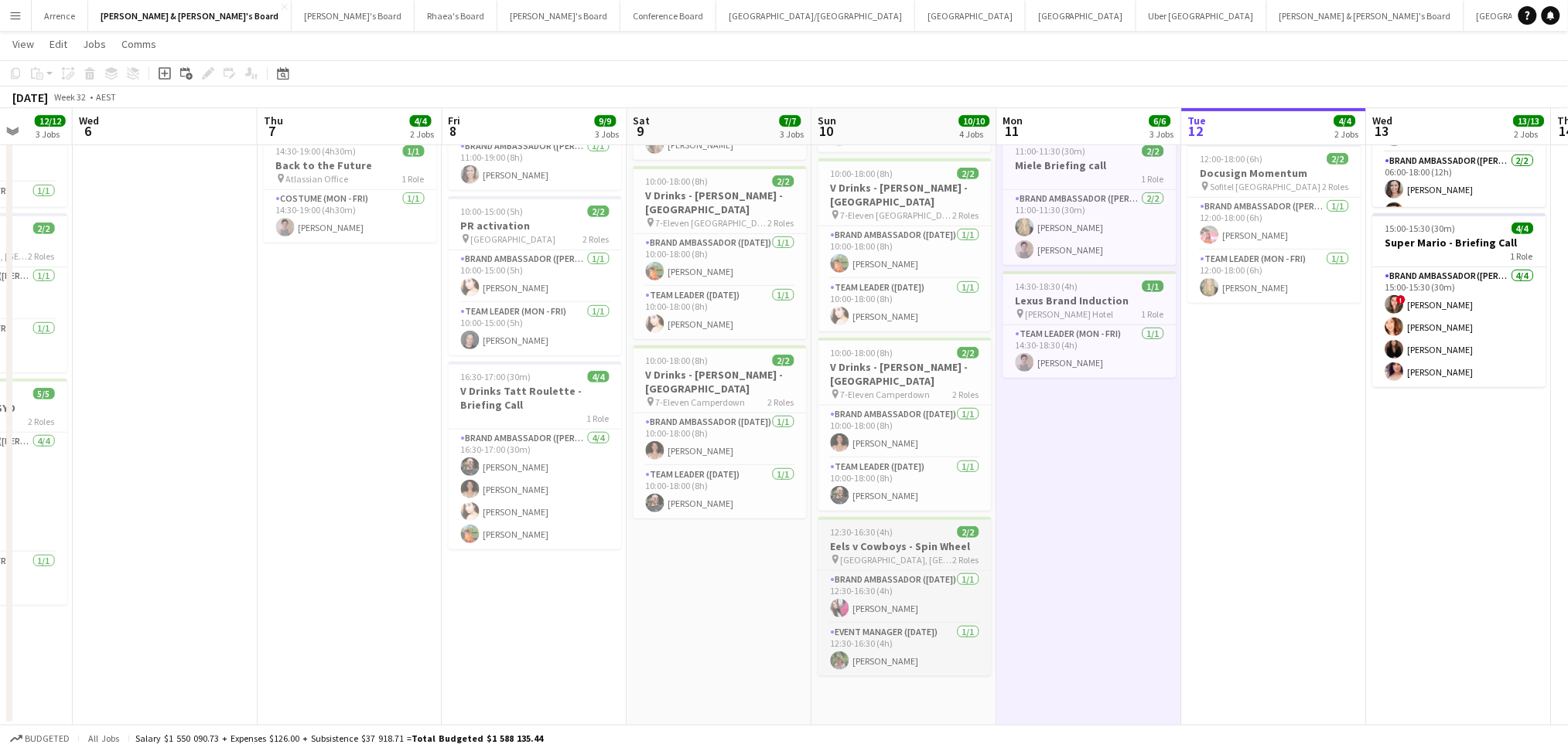
click at [875, 548] on h3 "Eels v Cowboys - Spin Wheel" at bounding box center [905, 547] width 173 height 14
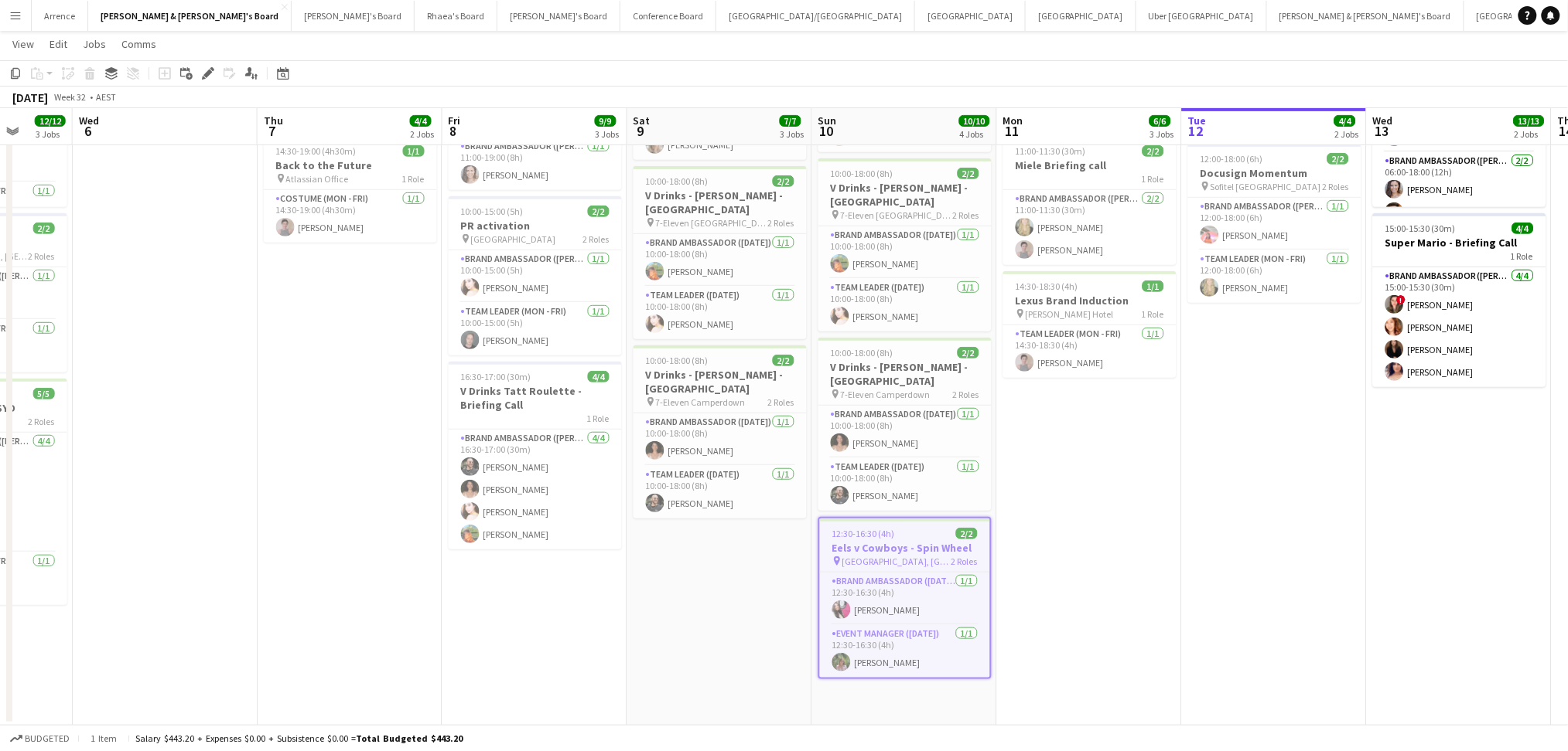
click at [627, 689] on app-date-cell "07:00-16:00 (9h) 3/3 City 2 Surf 2025 pin Hordern Pavilion 2 Roles Brand Ambass…" at bounding box center [720, 348] width 185 height 754
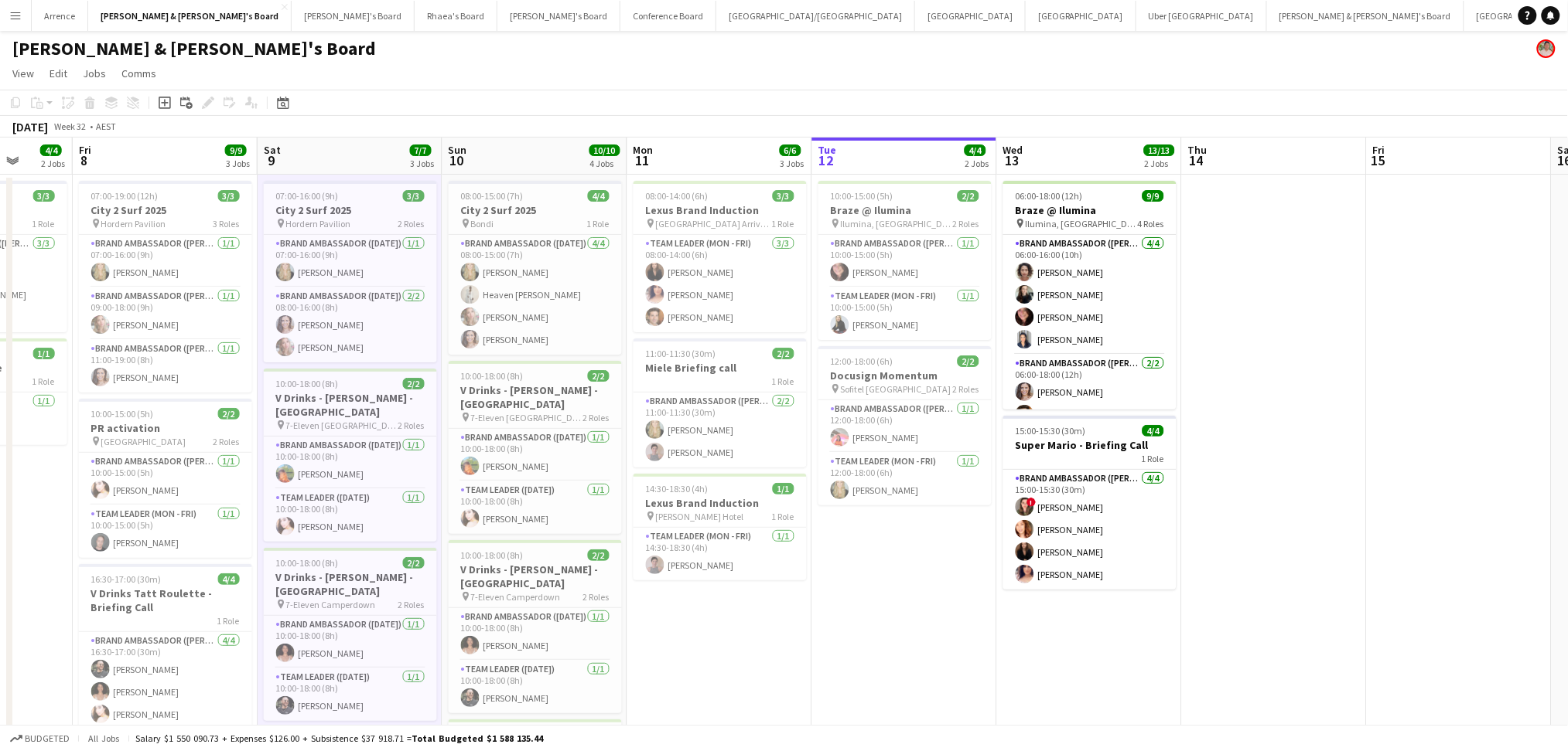
scroll to position [0, 620]
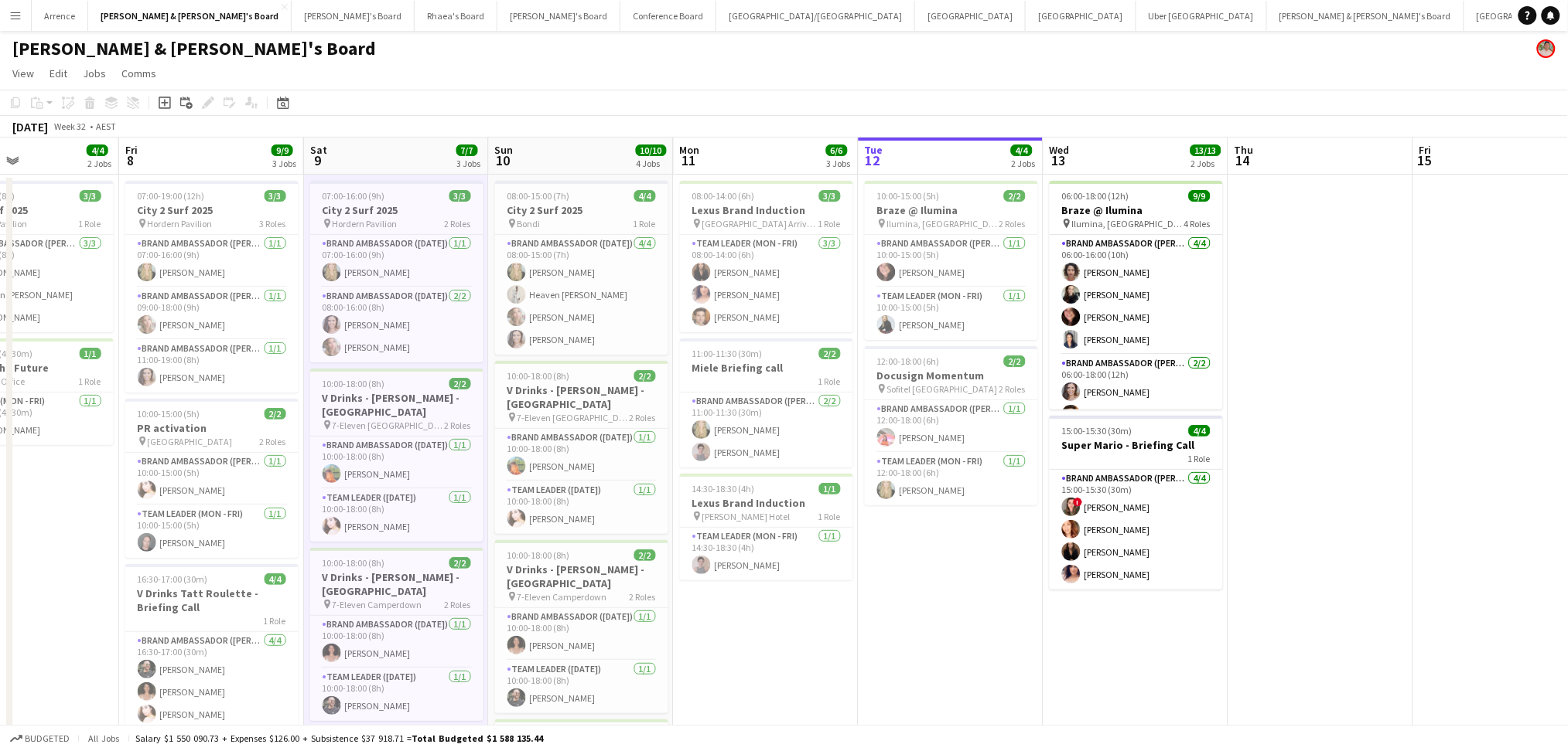
drag, startPoint x: 1254, startPoint y: 629, endPoint x: 931, endPoint y: 631, distance: 323.0
click at [931, 631] on app-calendar-viewport "Mon 4 5/5 1 Job Tue 5 12/12 3 Jobs Wed 6 Thu 7 4/4 2 Jobs Fri 8 9/9 3 Jobs Sat …" at bounding box center [784, 532] width 1568 height 791
click at [787, 200] on div "08:00-14:00 (6h) 3/3" at bounding box center [766, 196] width 173 height 11
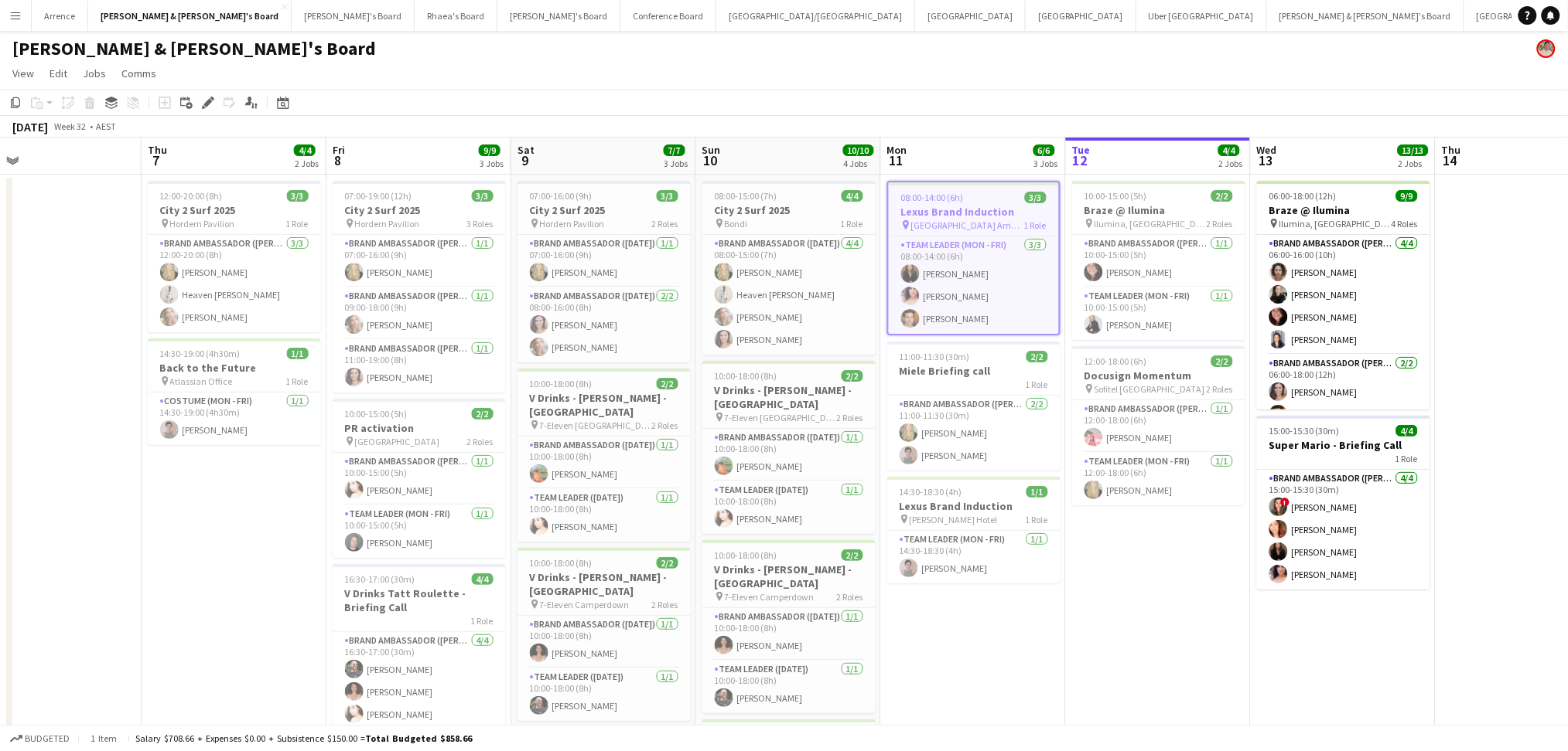
scroll to position [0, 468]
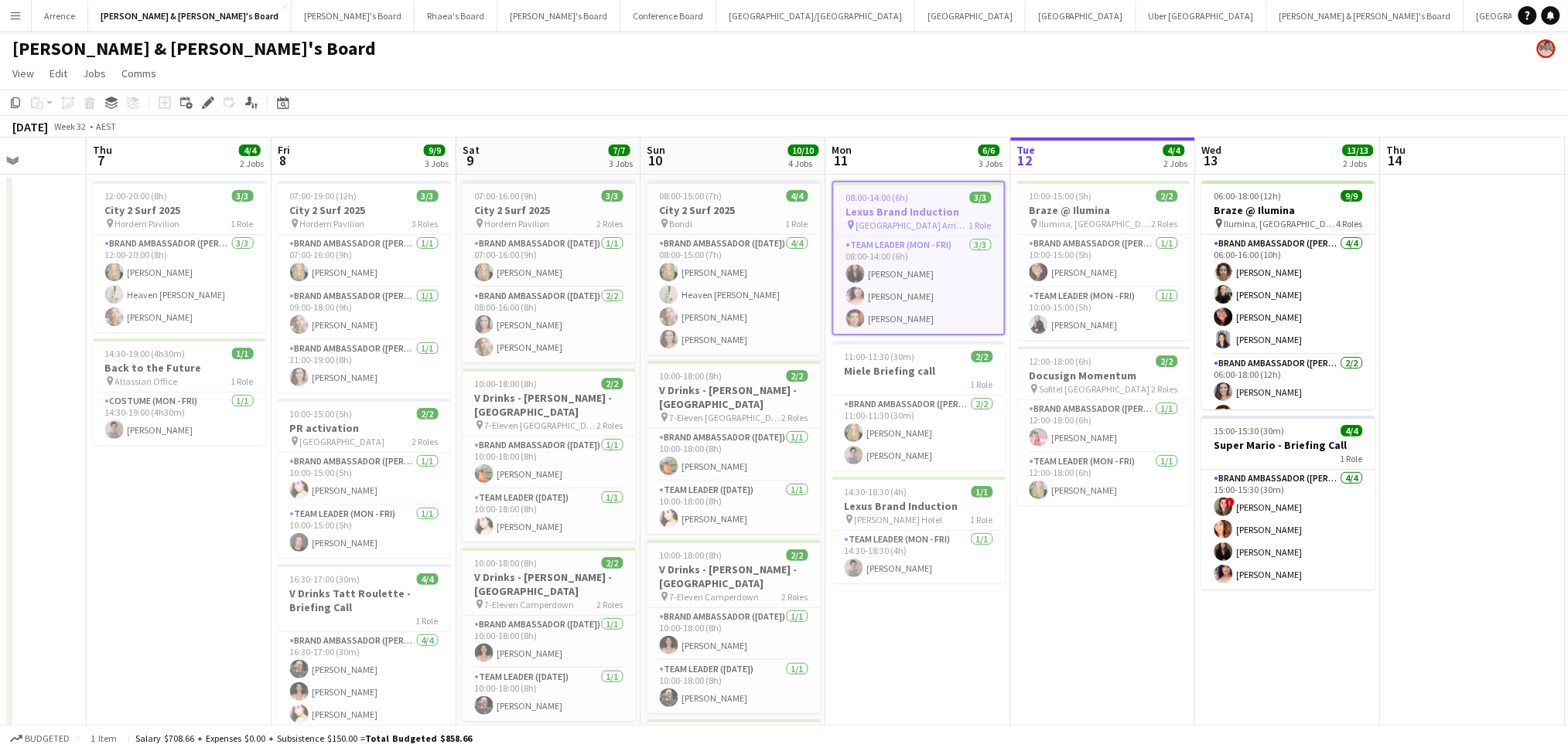
drag, startPoint x: 79, startPoint y: 494, endPoint x: 231, endPoint y: 489, distance: 152.1
click at [231, 489] on app-calendar-viewport "Mon 4 5/5 1 Job Tue 5 12/12 3 Jobs Wed 6 Thu 7 4/4 2 Jobs Fri 8 9/9 3 Jobs Sat …" at bounding box center [784, 532] width 1568 height 791
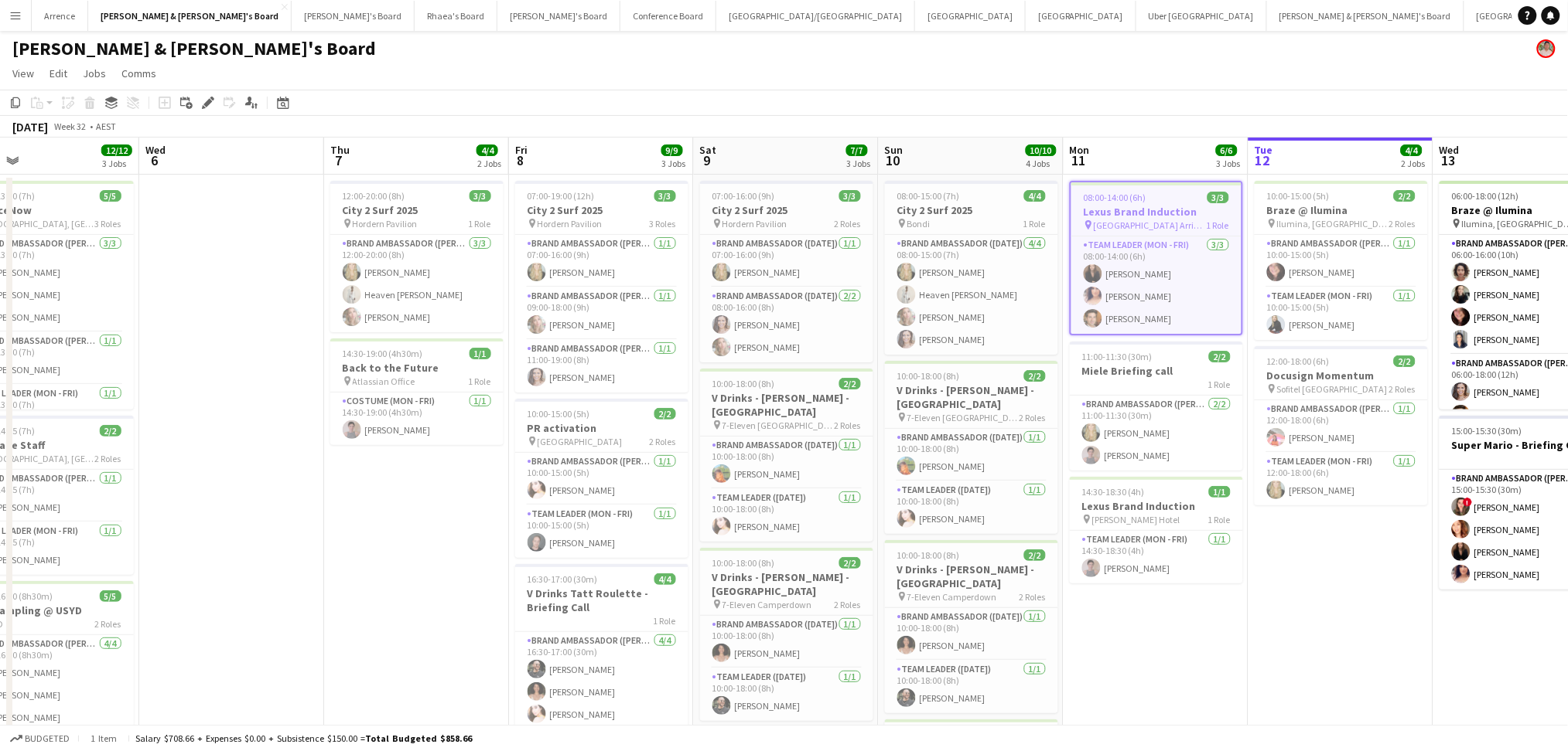
scroll to position [0, 396]
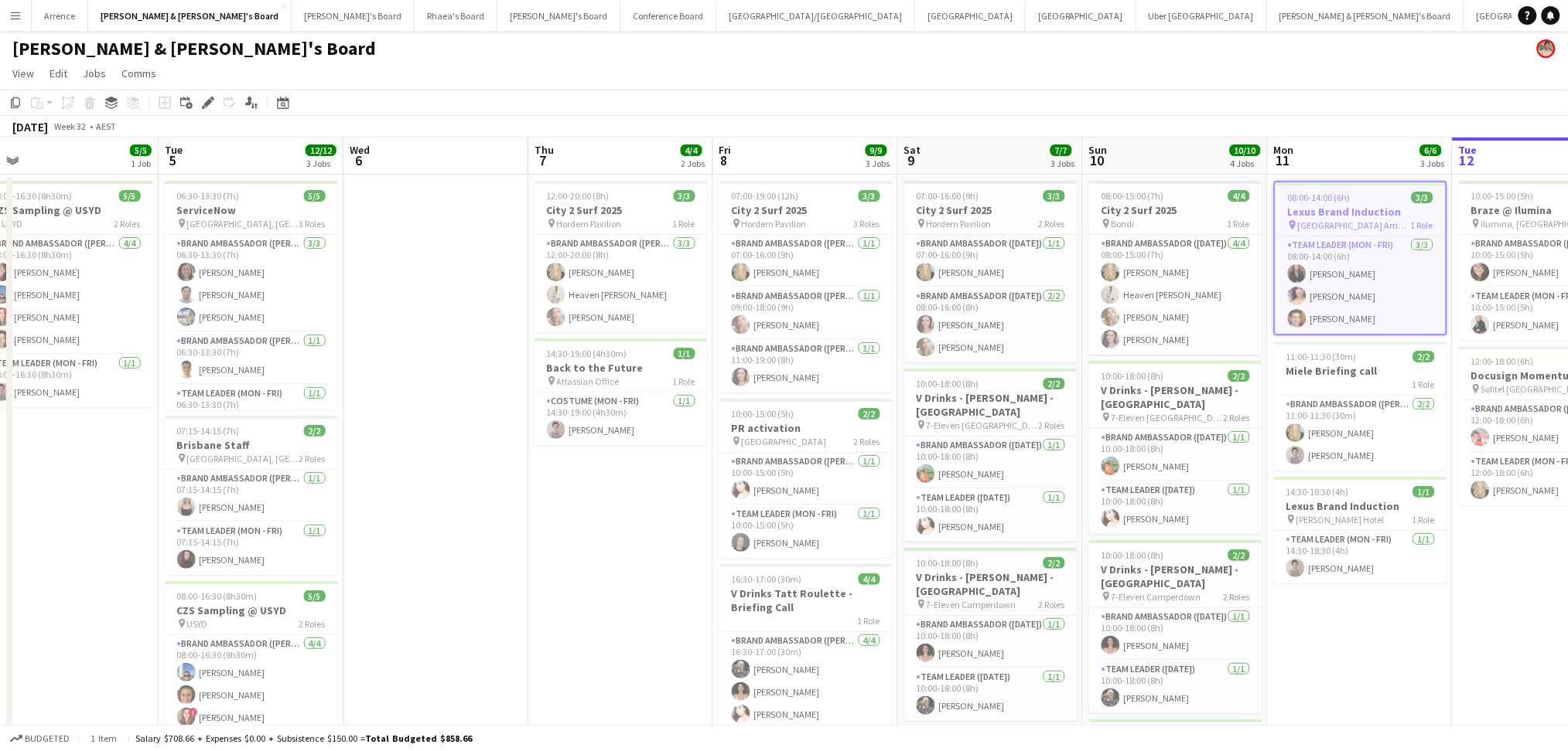
drag, startPoint x: 138, startPoint y: 468, endPoint x: 580, endPoint y: 463, distance: 442.0
click at [580, 463] on app-calendar-viewport "Sat 2 9/10 2 Jobs Sun 3 1/1 1 Job Mon 4 5/5 1 Job Tue 5 12/12 3 Jobs Wed 6 Thu …" at bounding box center [784, 532] width 1568 height 791
click at [1343, 510] on h3 "Lexus Brand Induction" at bounding box center [1360, 507] width 173 height 14
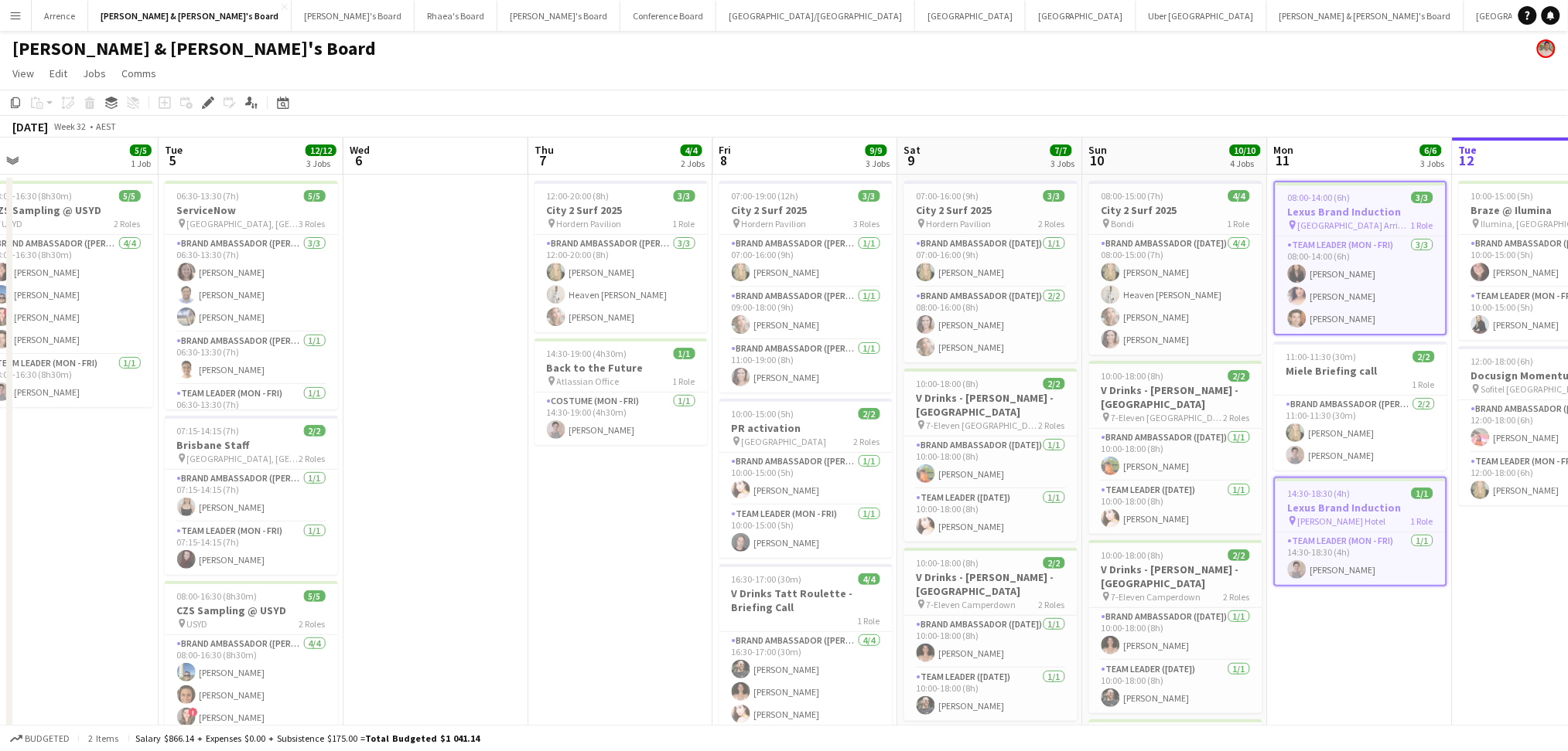
click at [1363, 207] on h3 "Lexus Brand Induction" at bounding box center [1360, 212] width 170 height 14
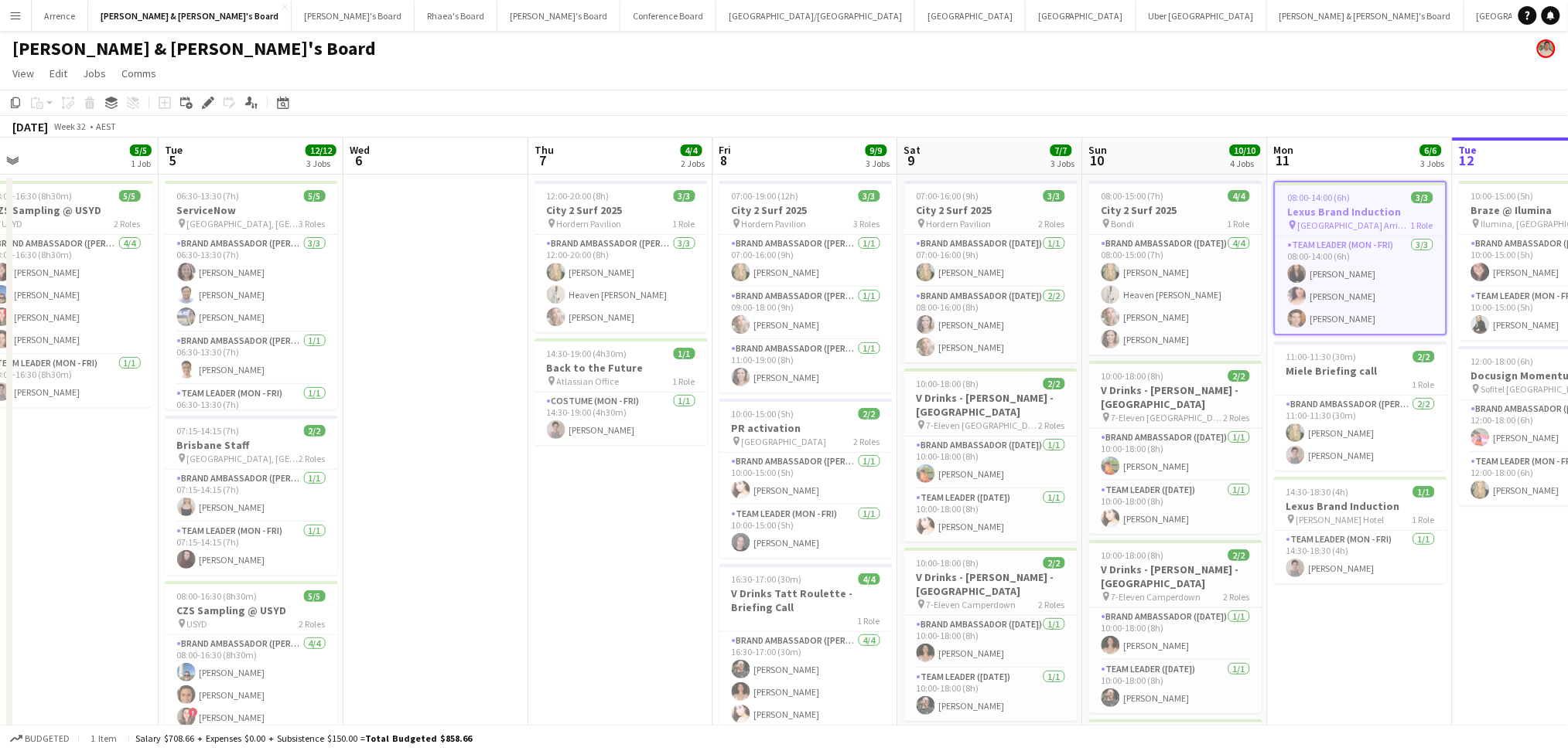
click at [1363, 207] on h3 "Lexus Brand Induction" at bounding box center [1360, 212] width 170 height 14
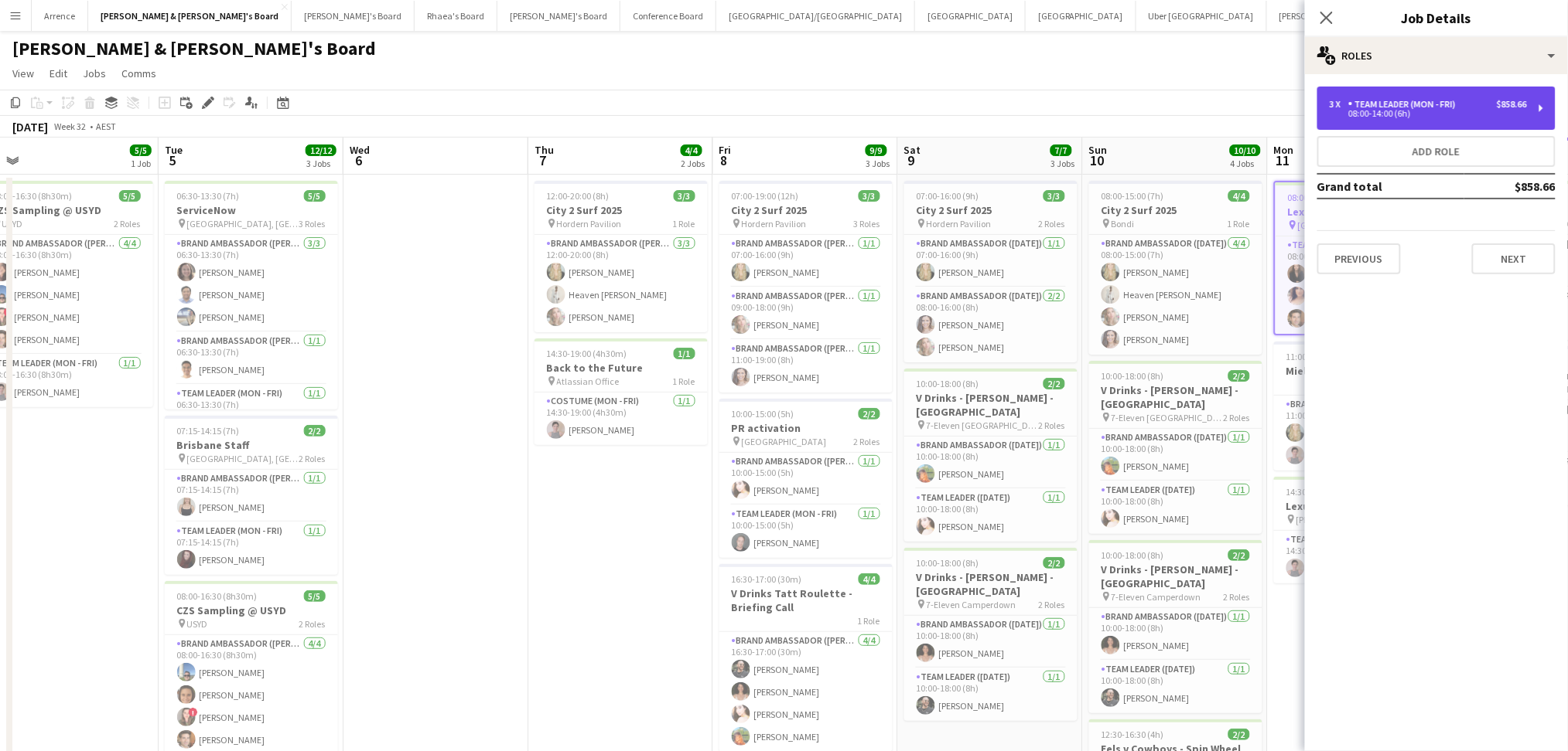
click at [1437, 109] on div "Team Leader (Mon - Fri)" at bounding box center [1405, 104] width 114 height 11
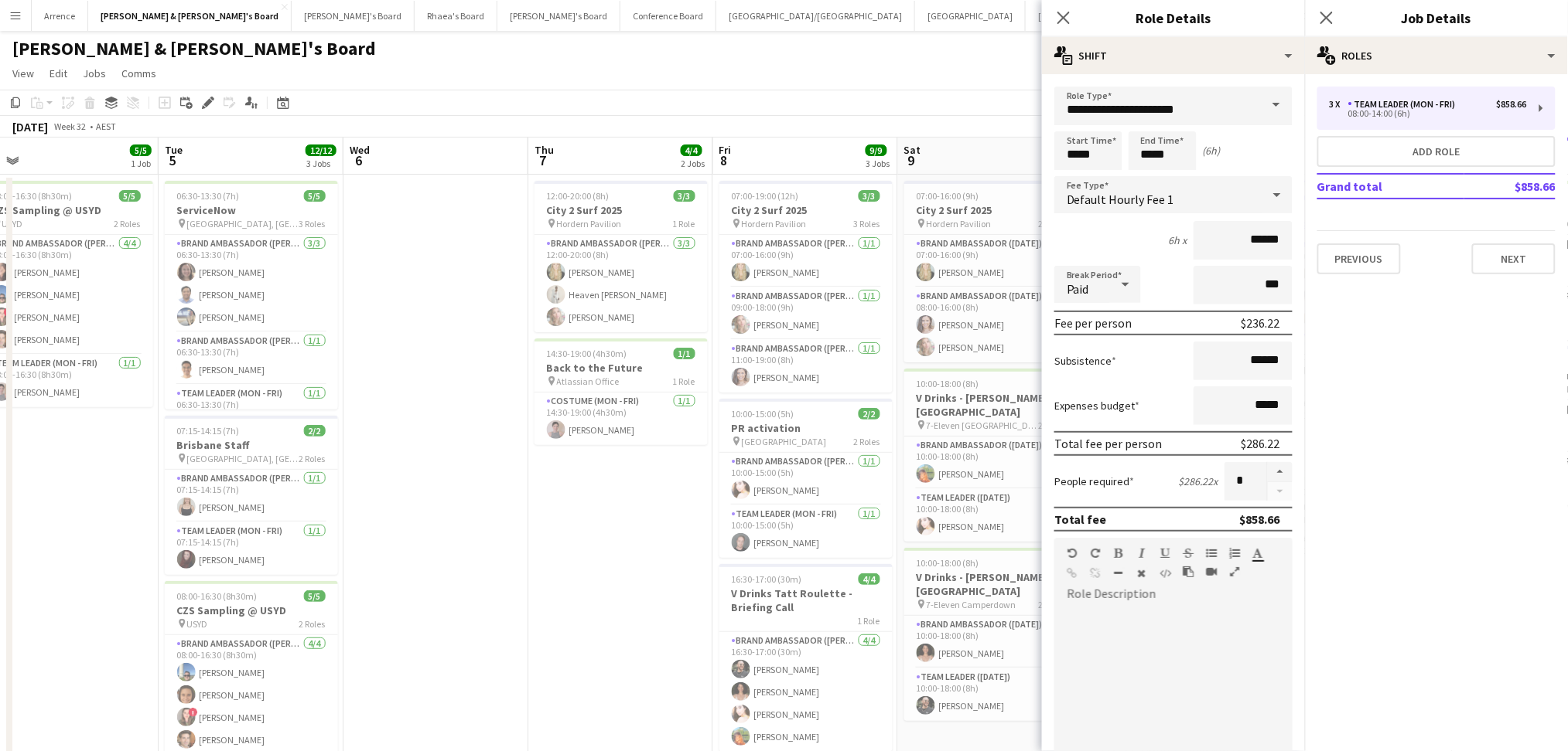
click at [582, 561] on app-date-cell "12:00-20:00 (8h) 3/3 City 2 Surf 2025 pin Hordern Pavilion 1 Role Brand Ambassa…" at bounding box center [621, 551] width 185 height 754
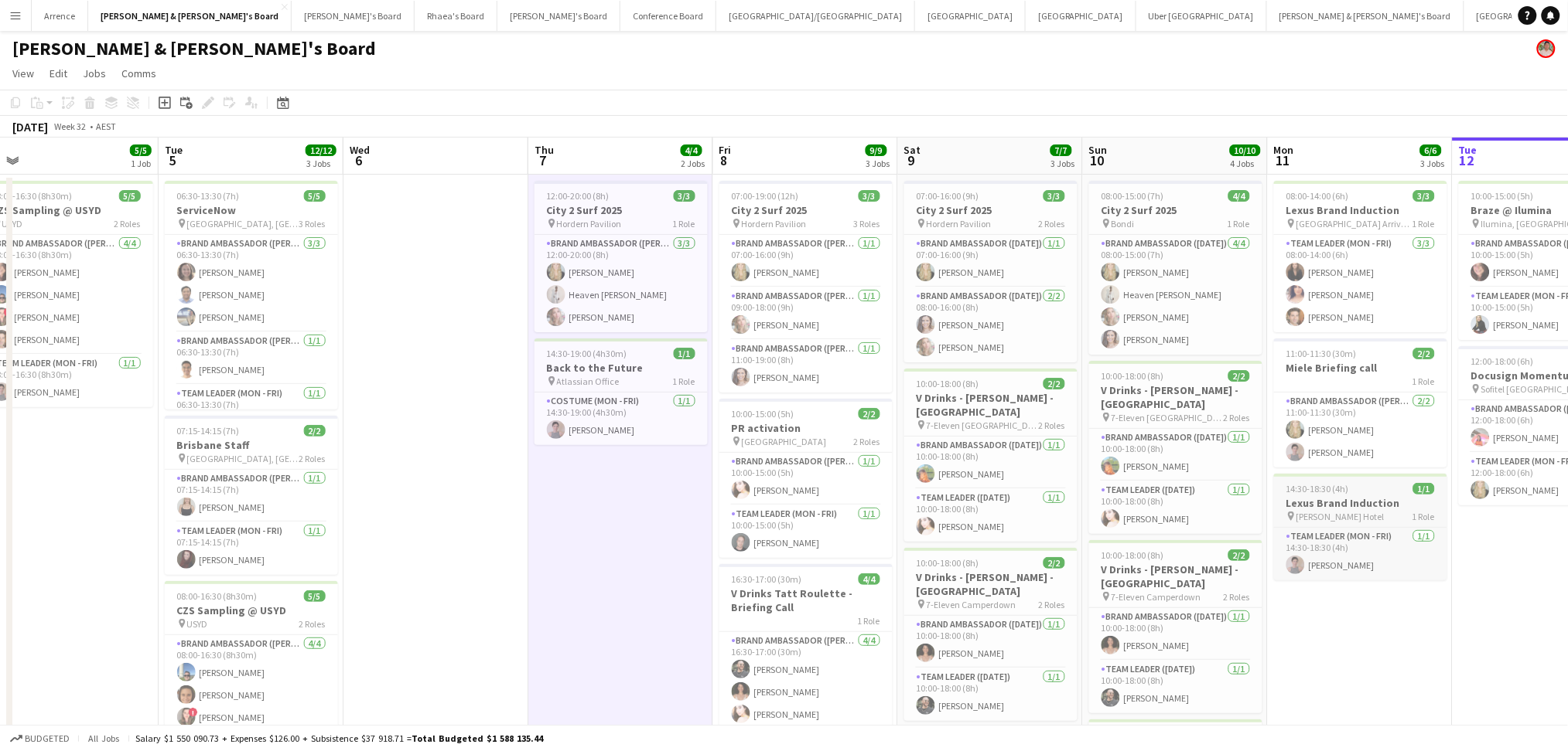
click at [1368, 504] on h3 "Lexus Brand Induction" at bounding box center [1360, 503] width 173 height 14
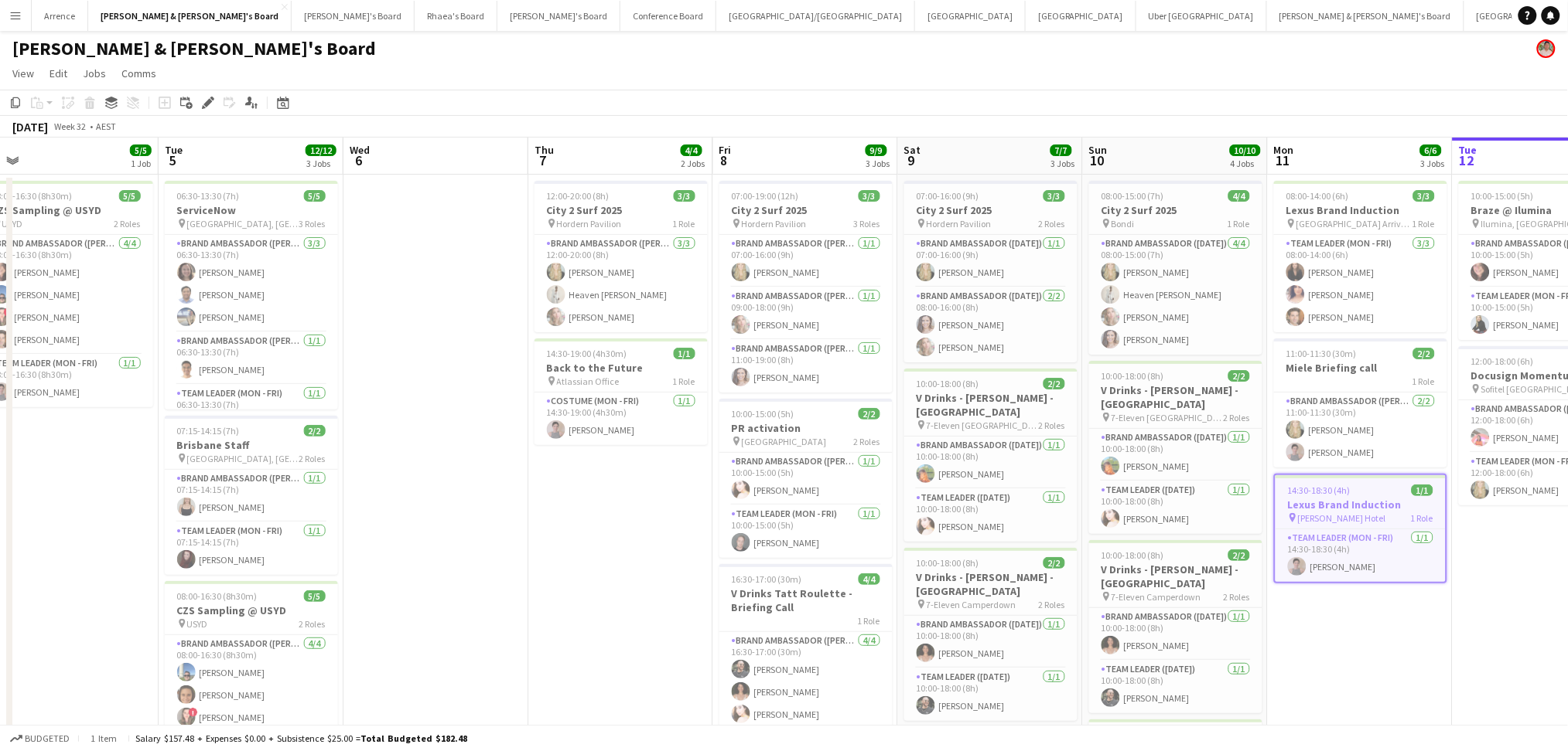
click at [1368, 504] on h3 "Lexus Brand Induction" at bounding box center [1360, 505] width 170 height 14
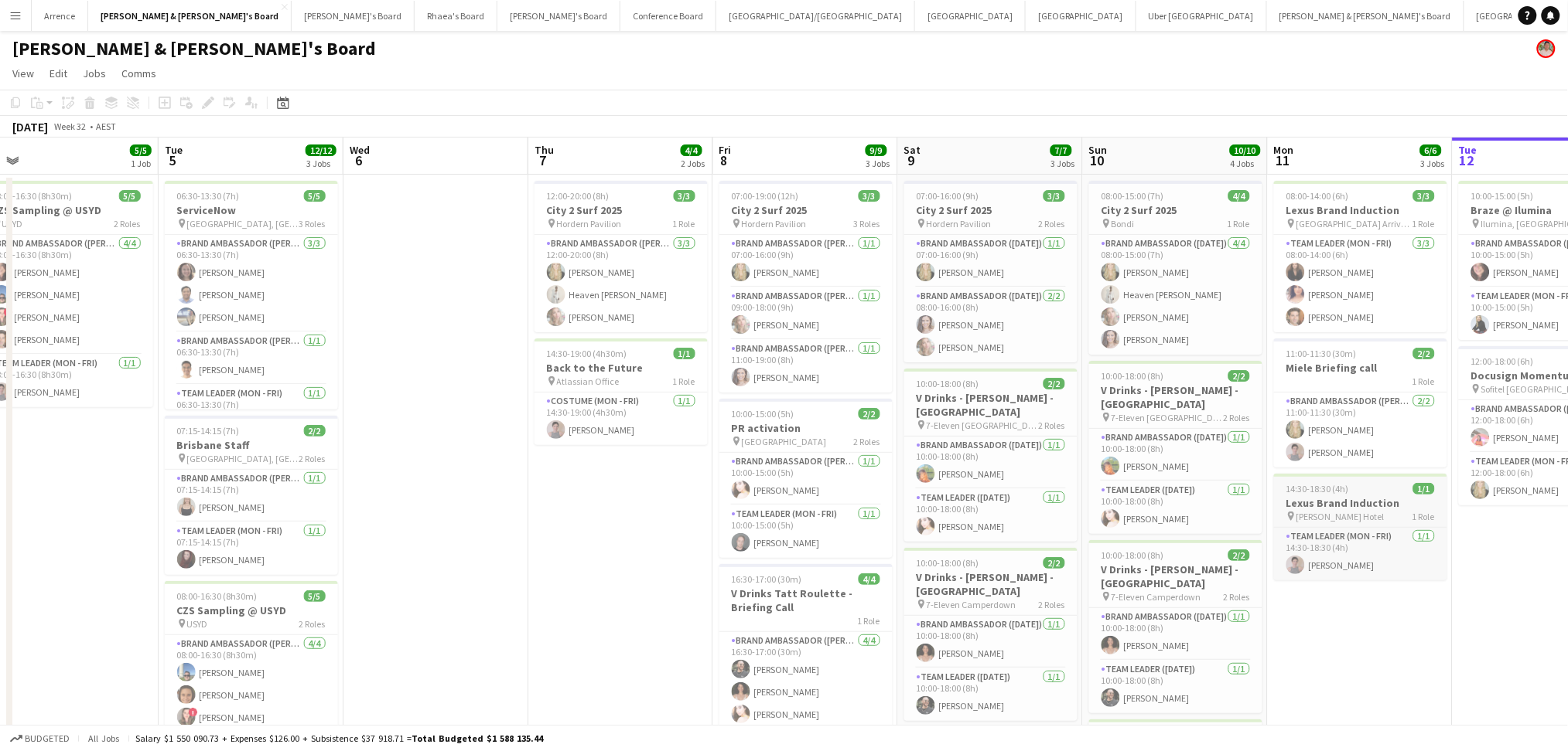
click at [1368, 504] on h3 "Lexus Brand Induction" at bounding box center [1360, 503] width 173 height 14
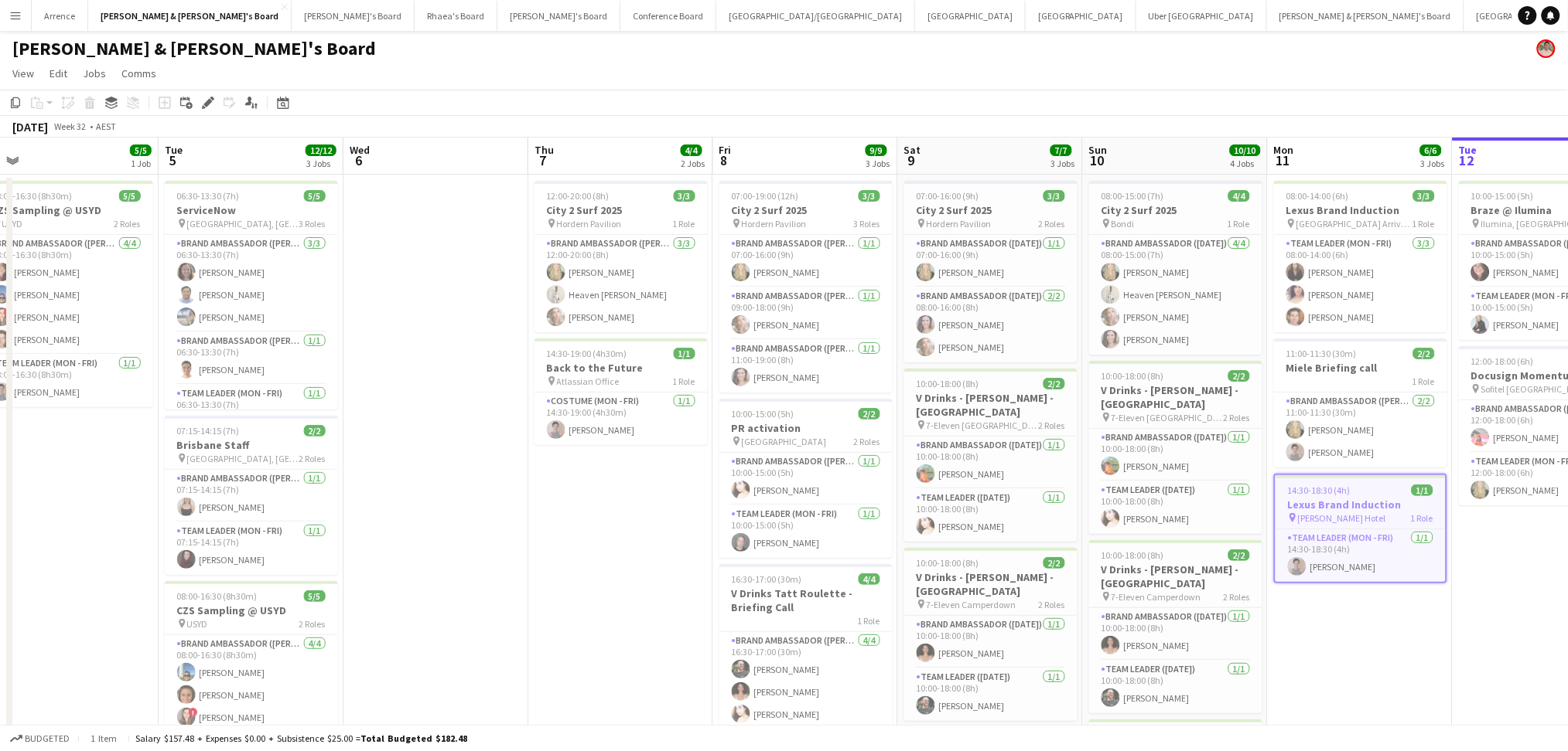
click at [1368, 504] on h3 "Lexus Brand Induction" at bounding box center [1360, 505] width 170 height 14
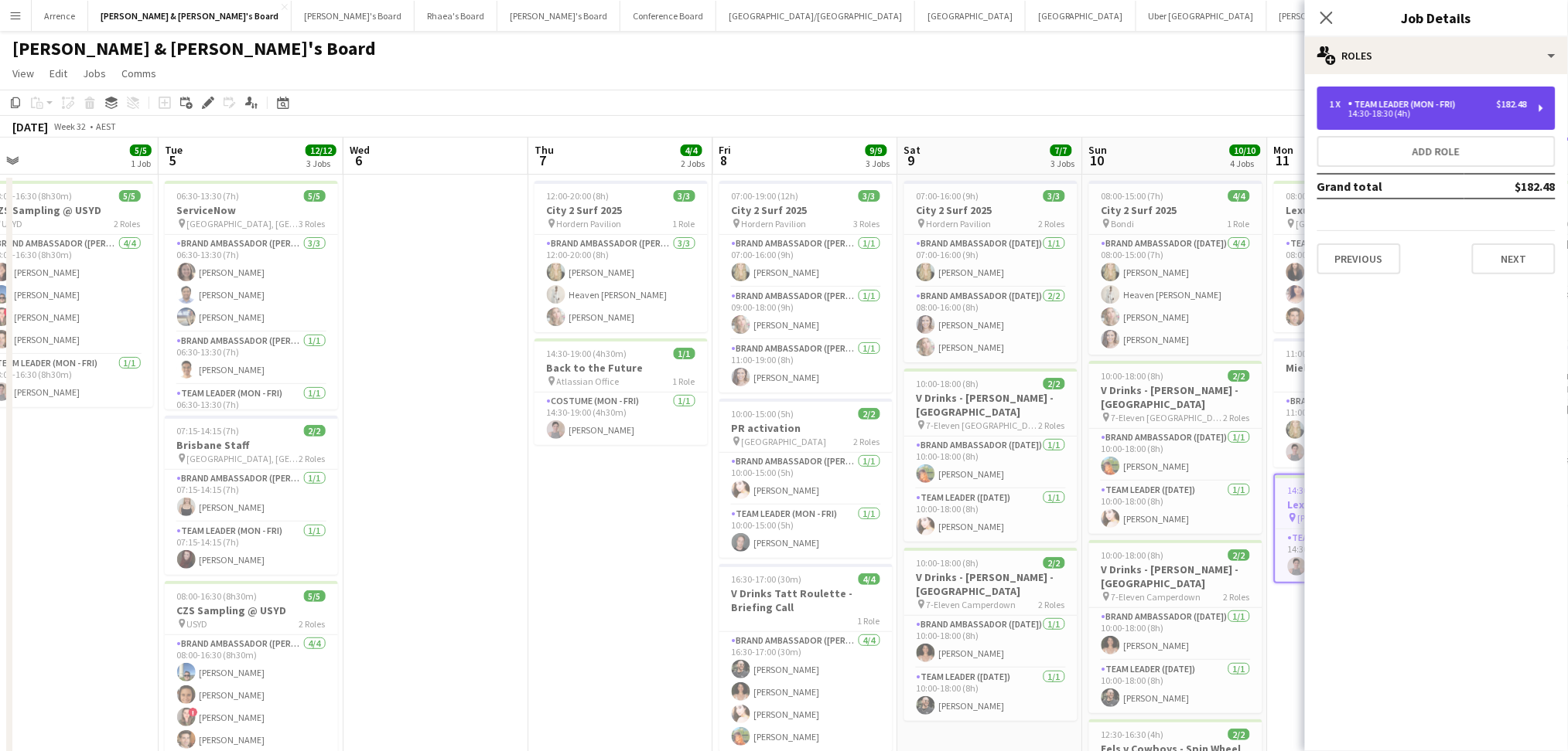
click at [1430, 109] on div "Team Leader (Mon - Fri)" at bounding box center [1405, 104] width 114 height 11
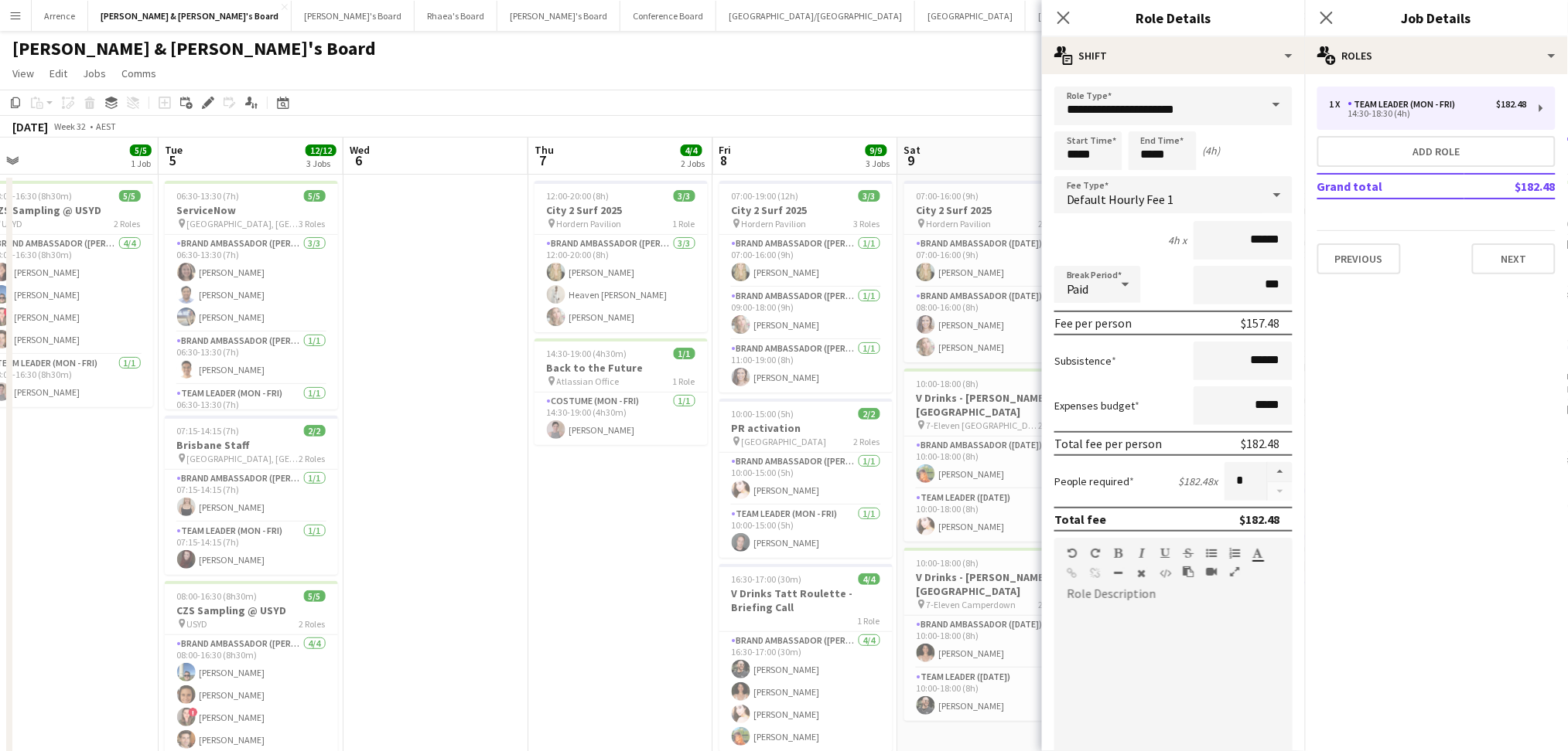
click at [676, 591] on app-date-cell "12:00-20:00 (8h) 3/3 City 2 Surf 2025 pin Hordern Pavilion 1 Role Brand Ambassa…" at bounding box center [621, 551] width 185 height 754
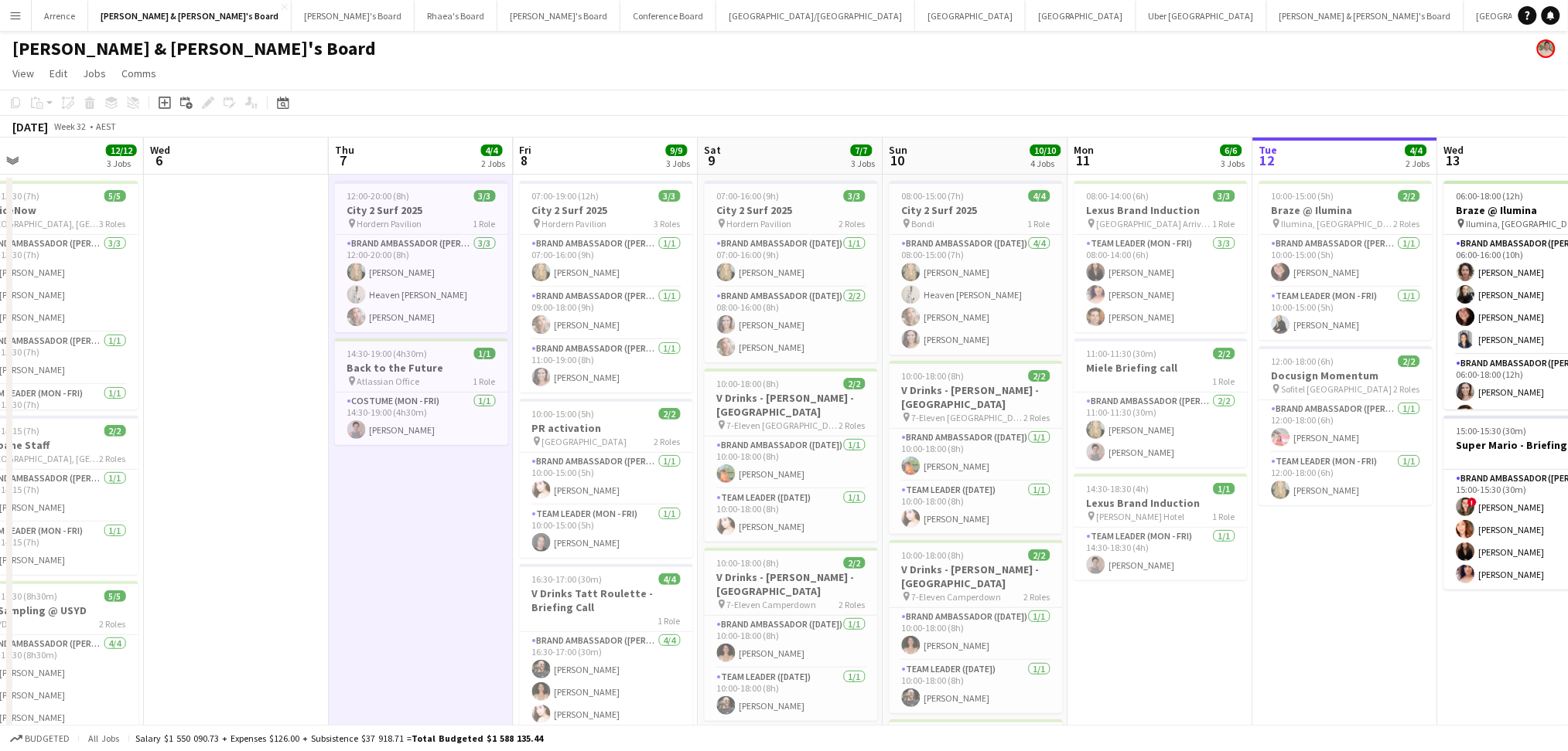
scroll to position [0, 556]
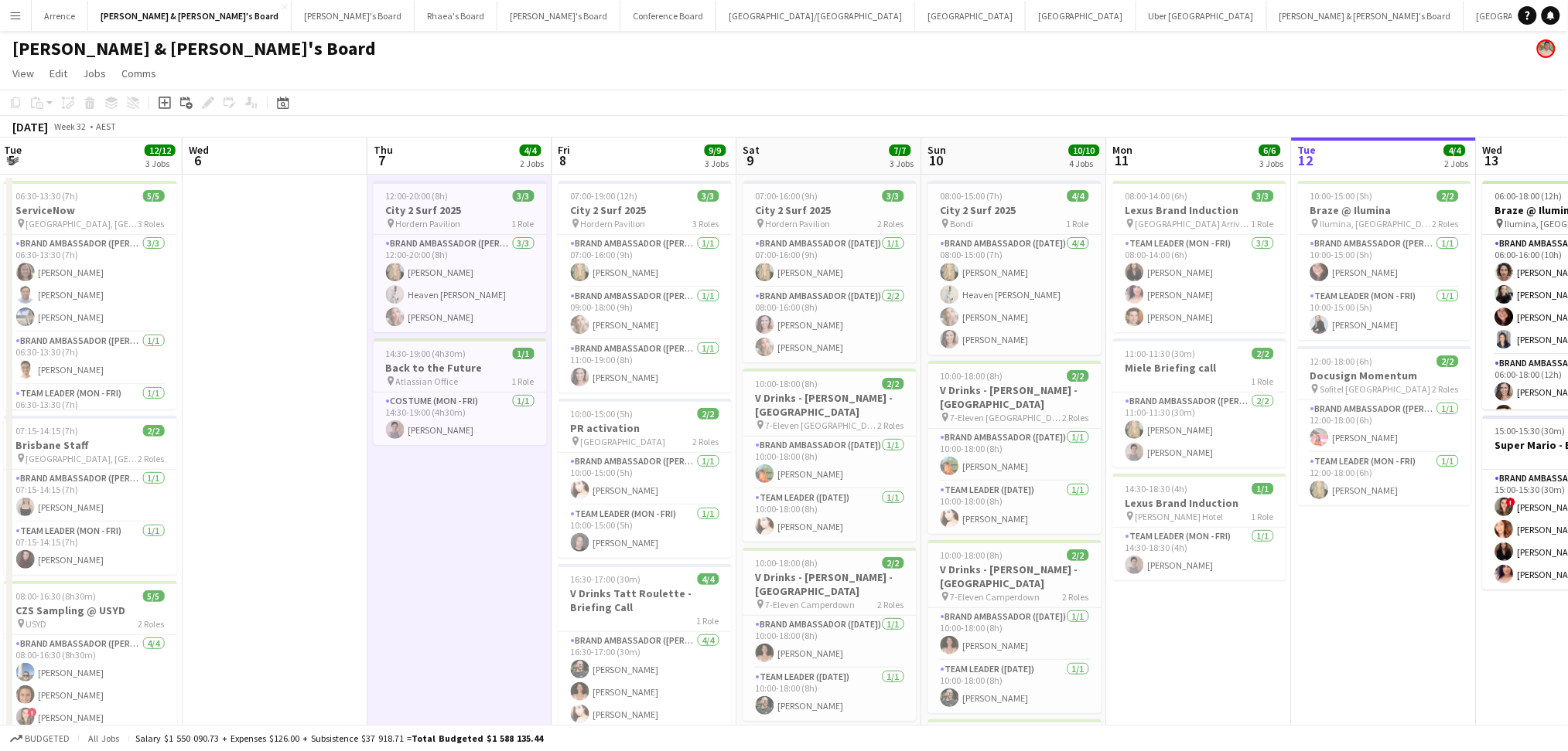
drag, startPoint x: 1445, startPoint y: 616, endPoint x: 1100, endPoint y: 609, distance: 345.1
click at [1100, 609] on app-calendar-viewport "Sat 2 9/10 2 Jobs Sun 3 1/1 1 Job Mon 4 5/5 1 Job Tue 5 12/12 3 Jobs Wed 6 Thu …" at bounding box center [784, 532] width 1568 height 791
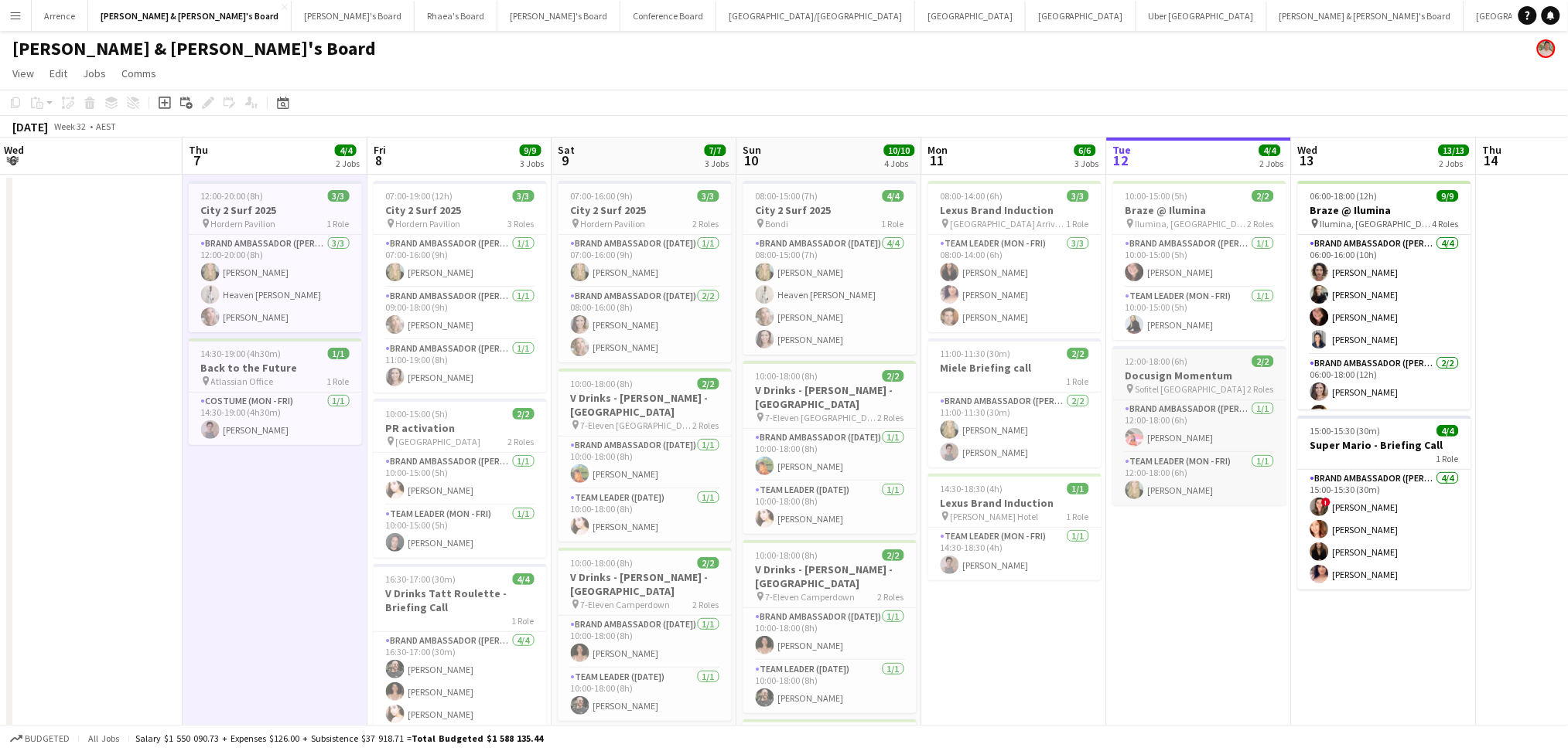
click at [1213, 383] on span "Sofitel [GEOGRAPHIC_DATA]" at bounding box center [1190, 389] width 110 height 11
